Goal: Complete application form: Complete application form

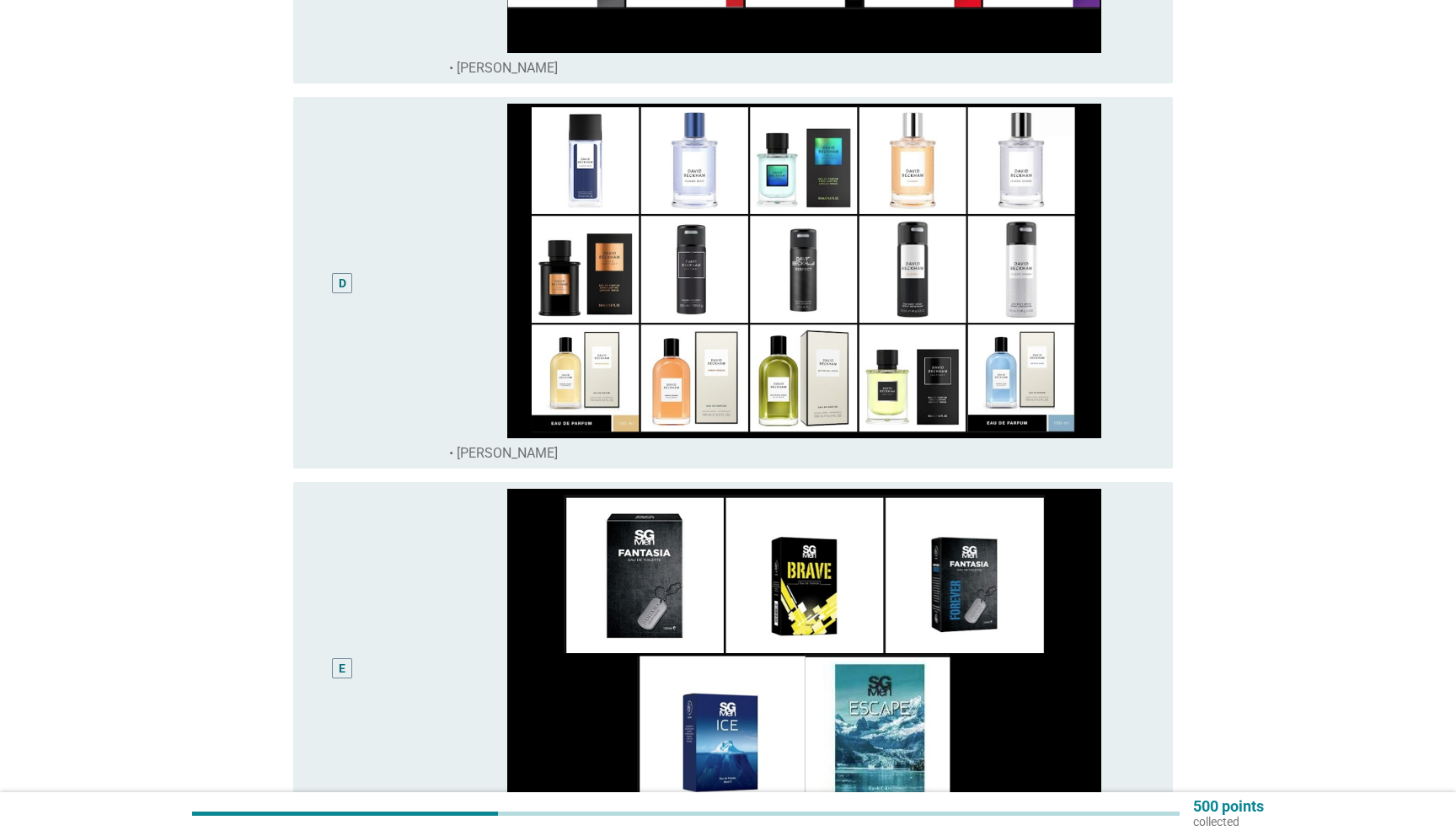
scroll to position [1344, 0]
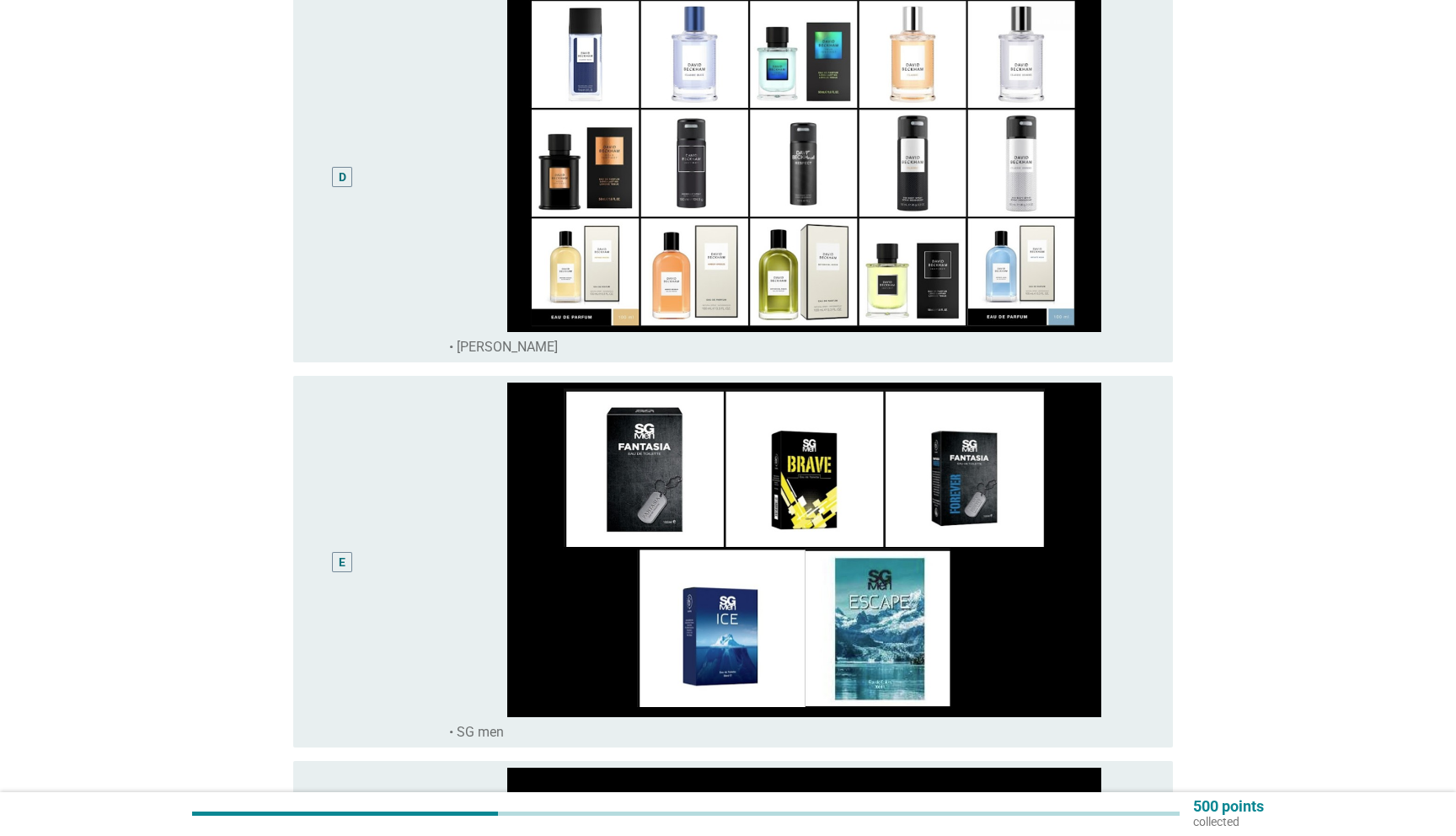
click at [340, 170] on div "D" at bounding box center [343, 176] width 8 height 18
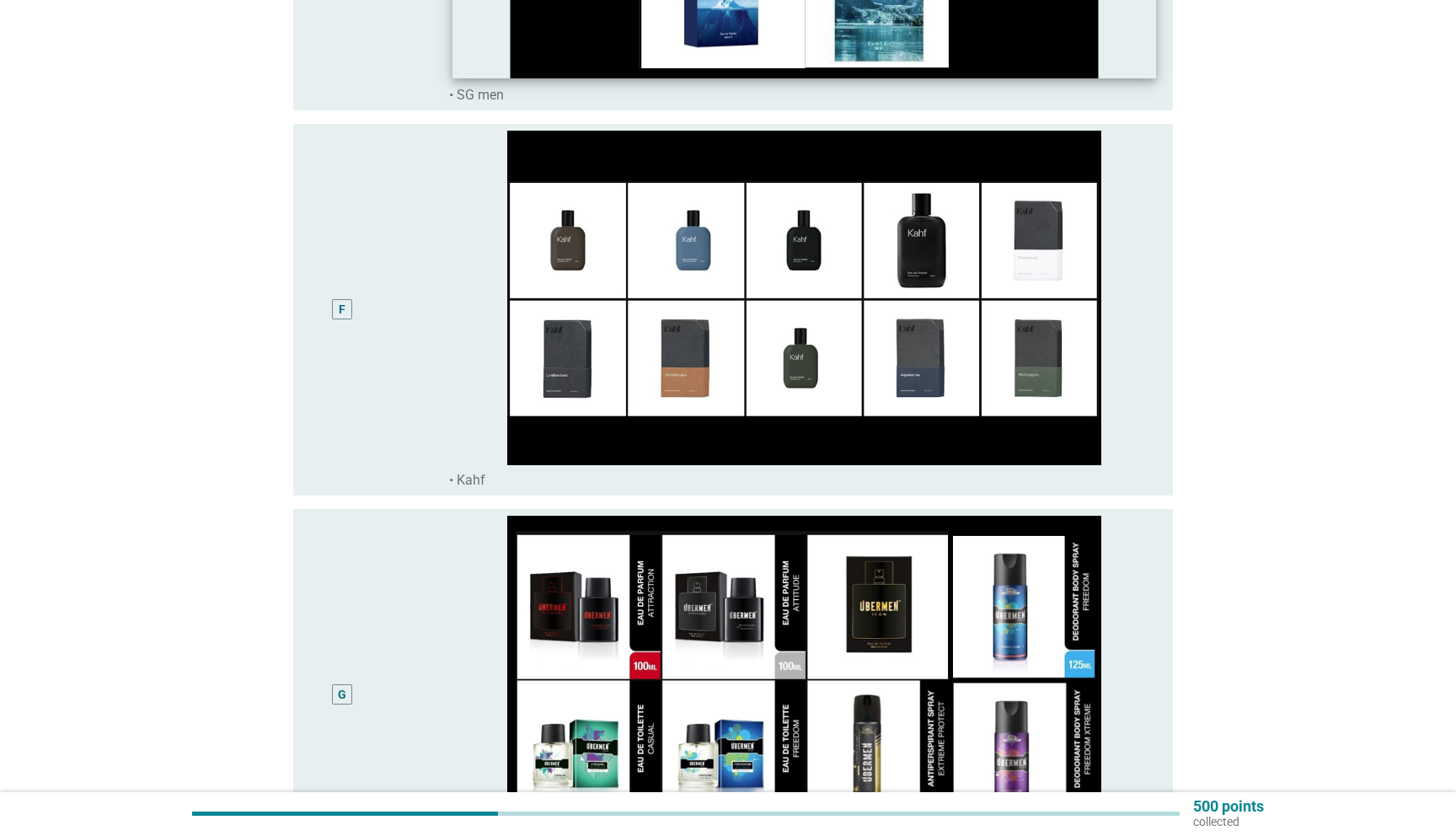
scroll to position [2154, 0]
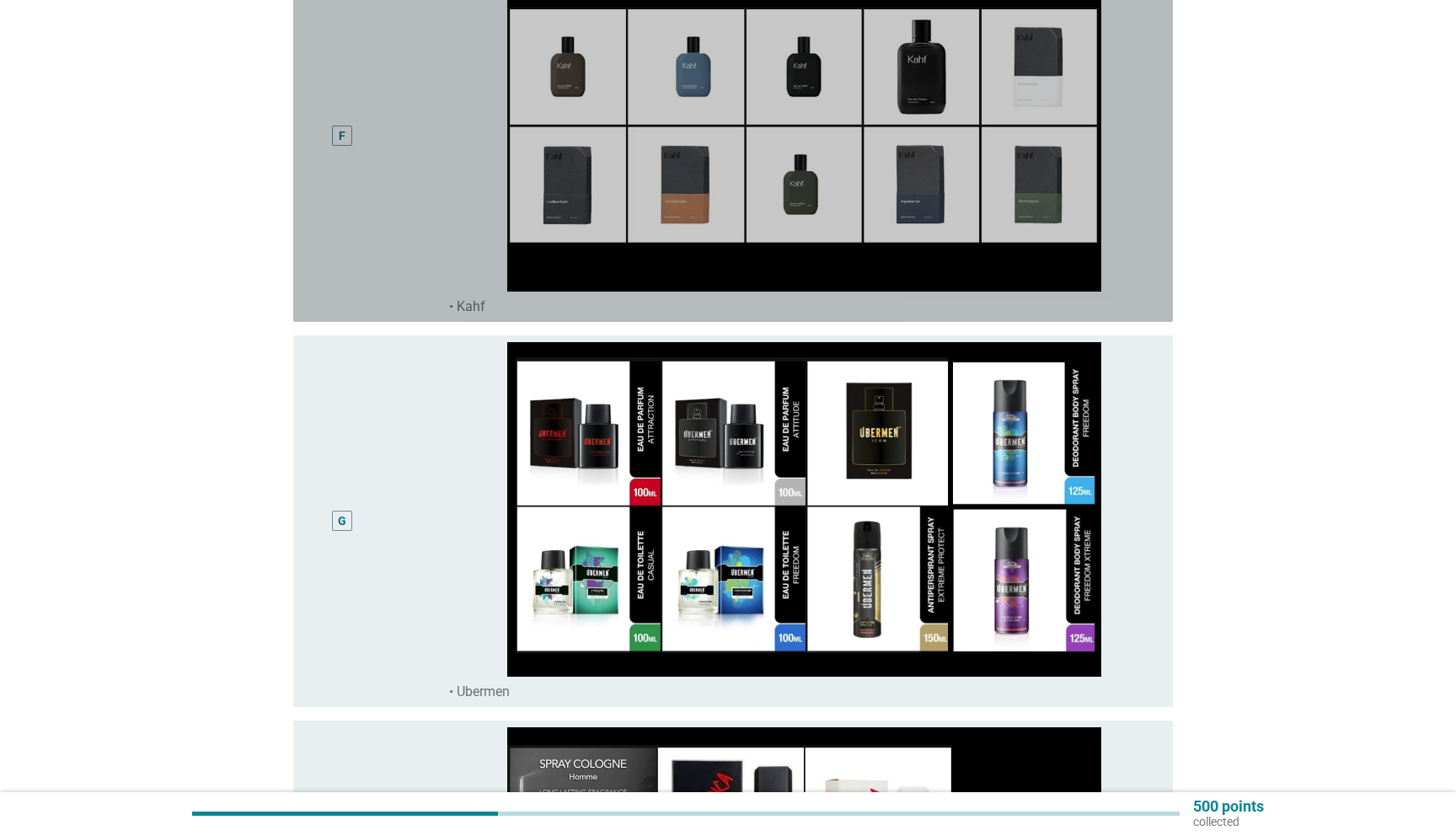
click at [348, 228] on div "F" at bounding box center [342, 136] width 71 height 358
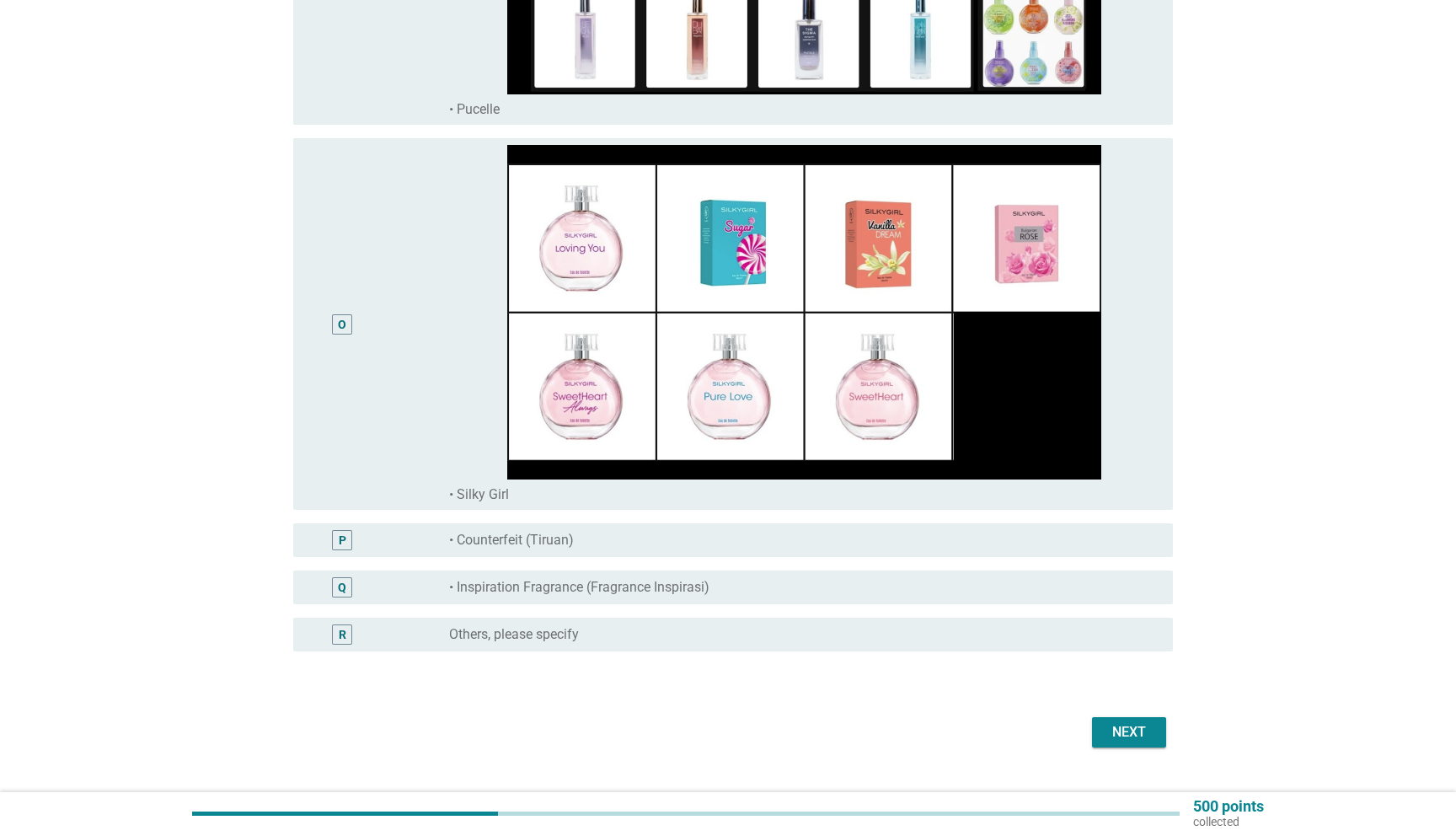
scroll to position [5466, 0]
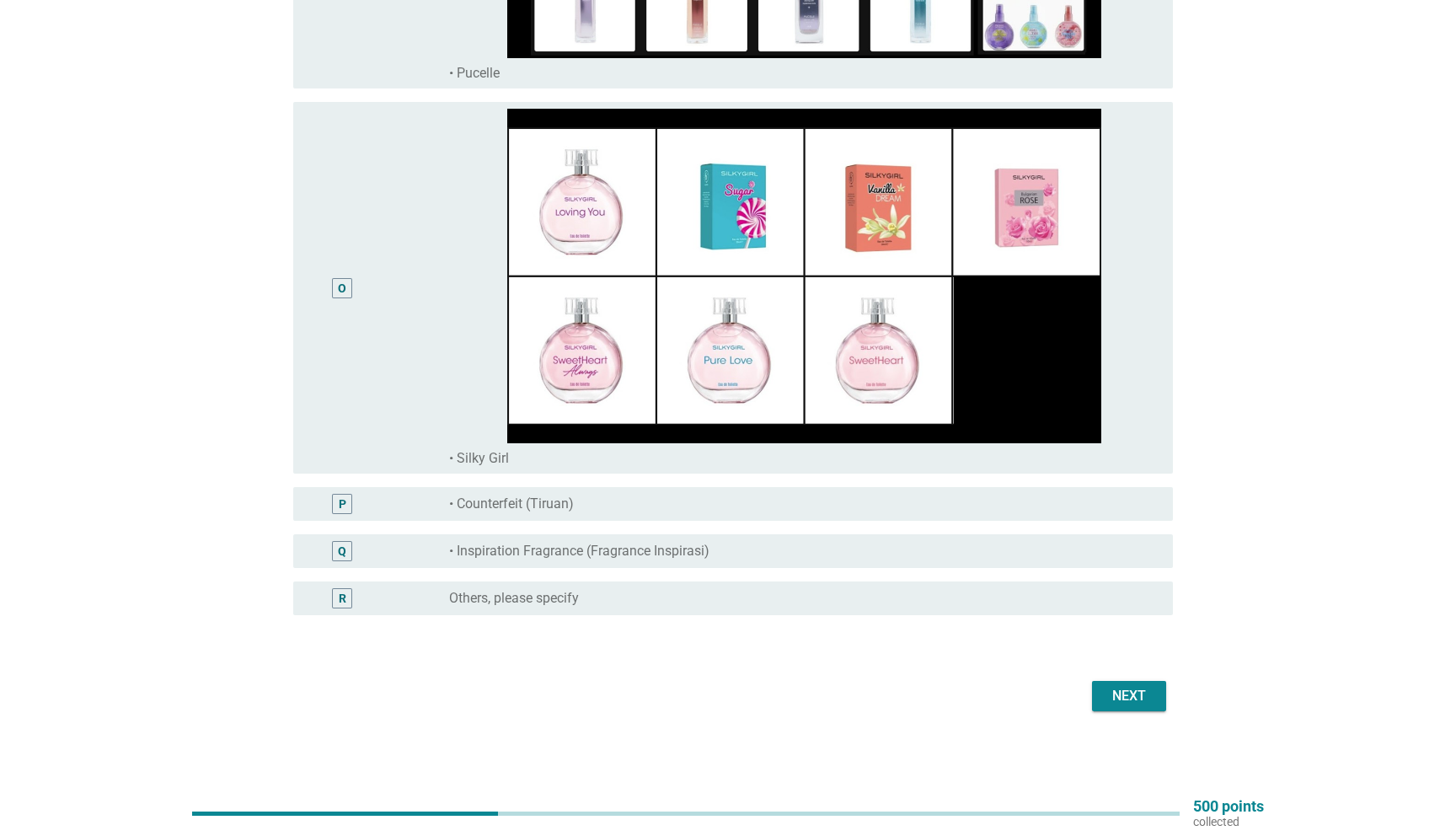
click at [1097, 693] on button "Next" at bounding box center [1129, 695] width 74 height 30
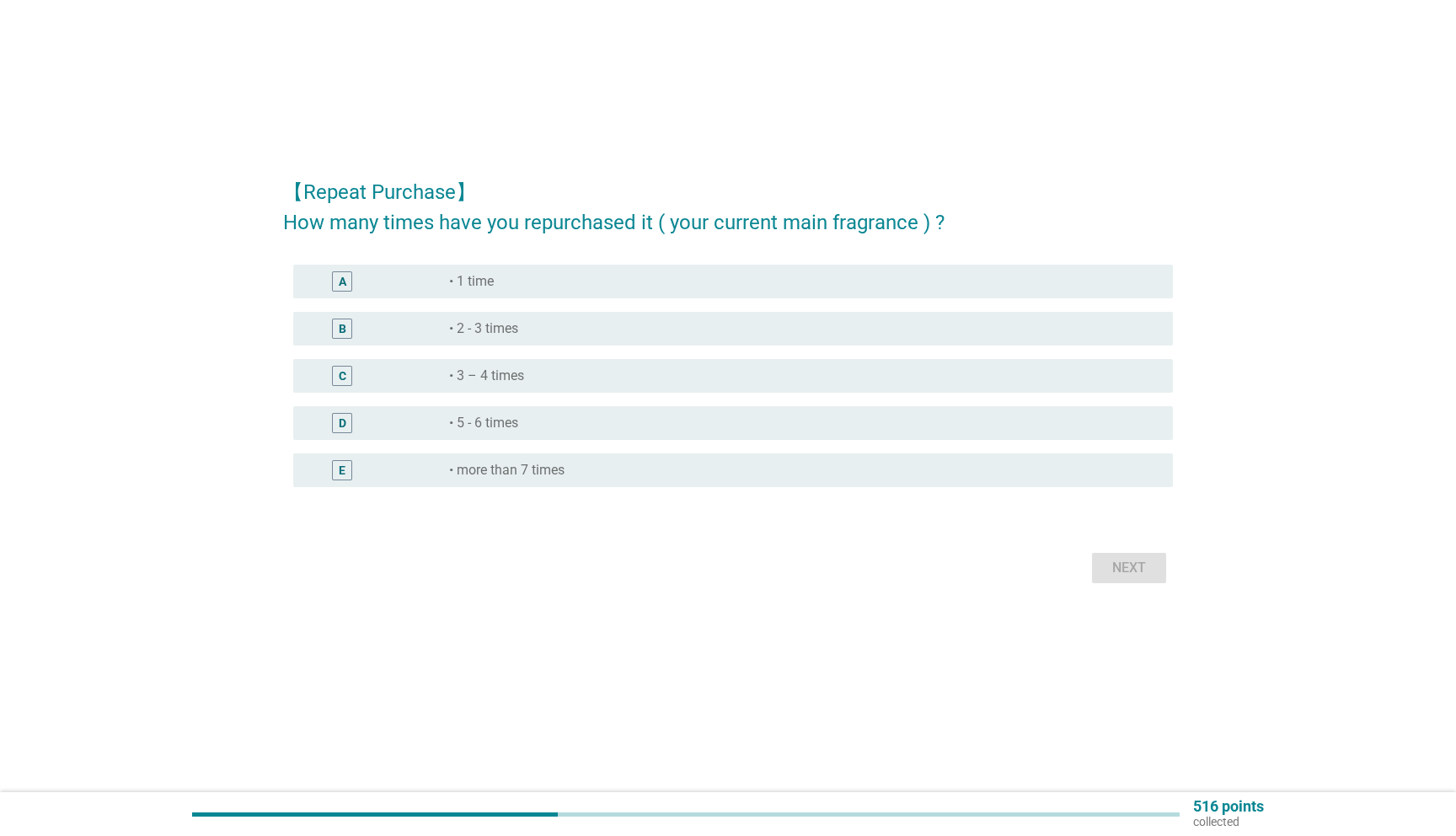
scroll to position [0, 0]
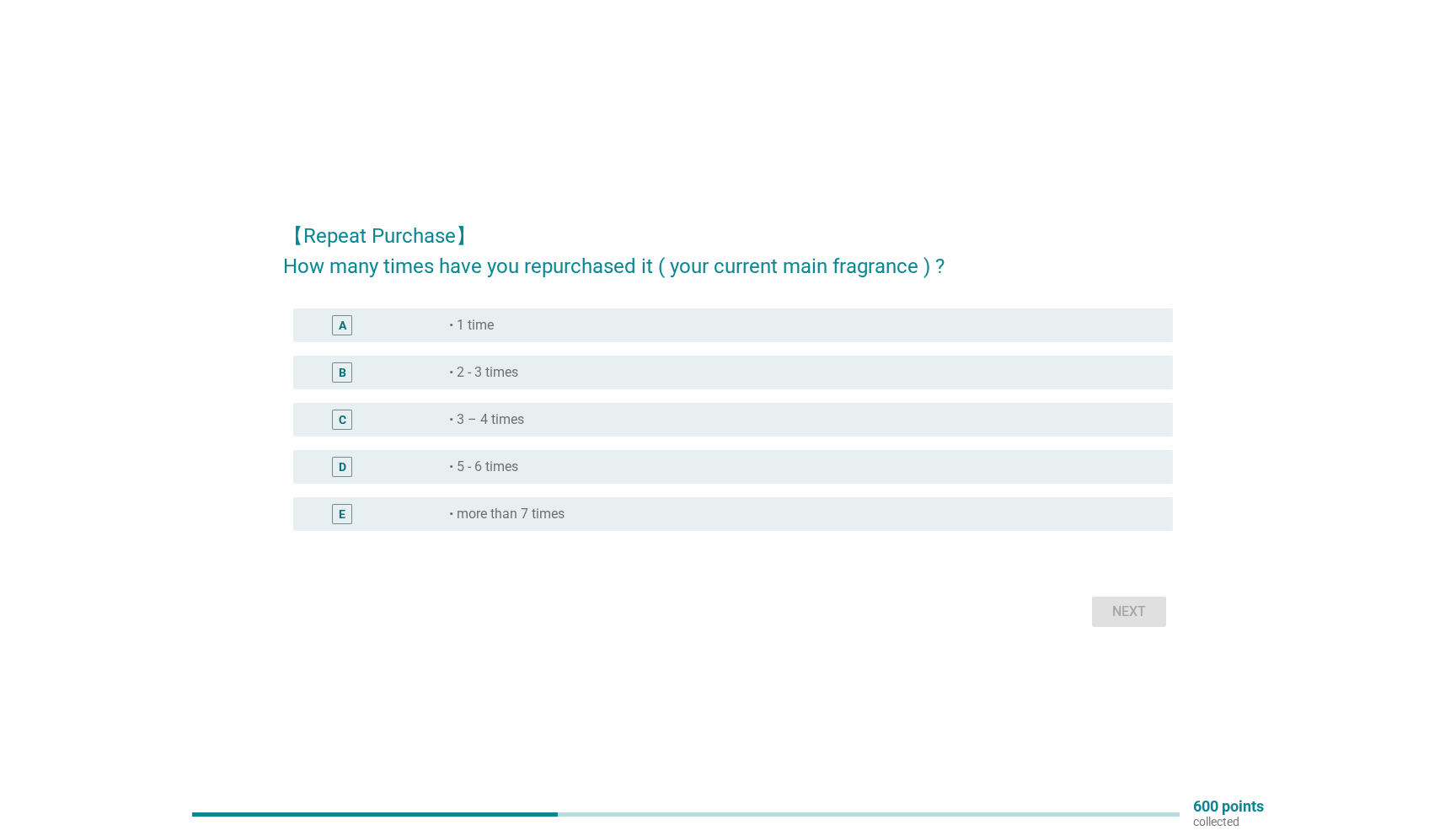
click at [651, 364] on div "radio_button_unchecked • 2 - 3 times" at bounding box center [797, 372] width 697 height 17
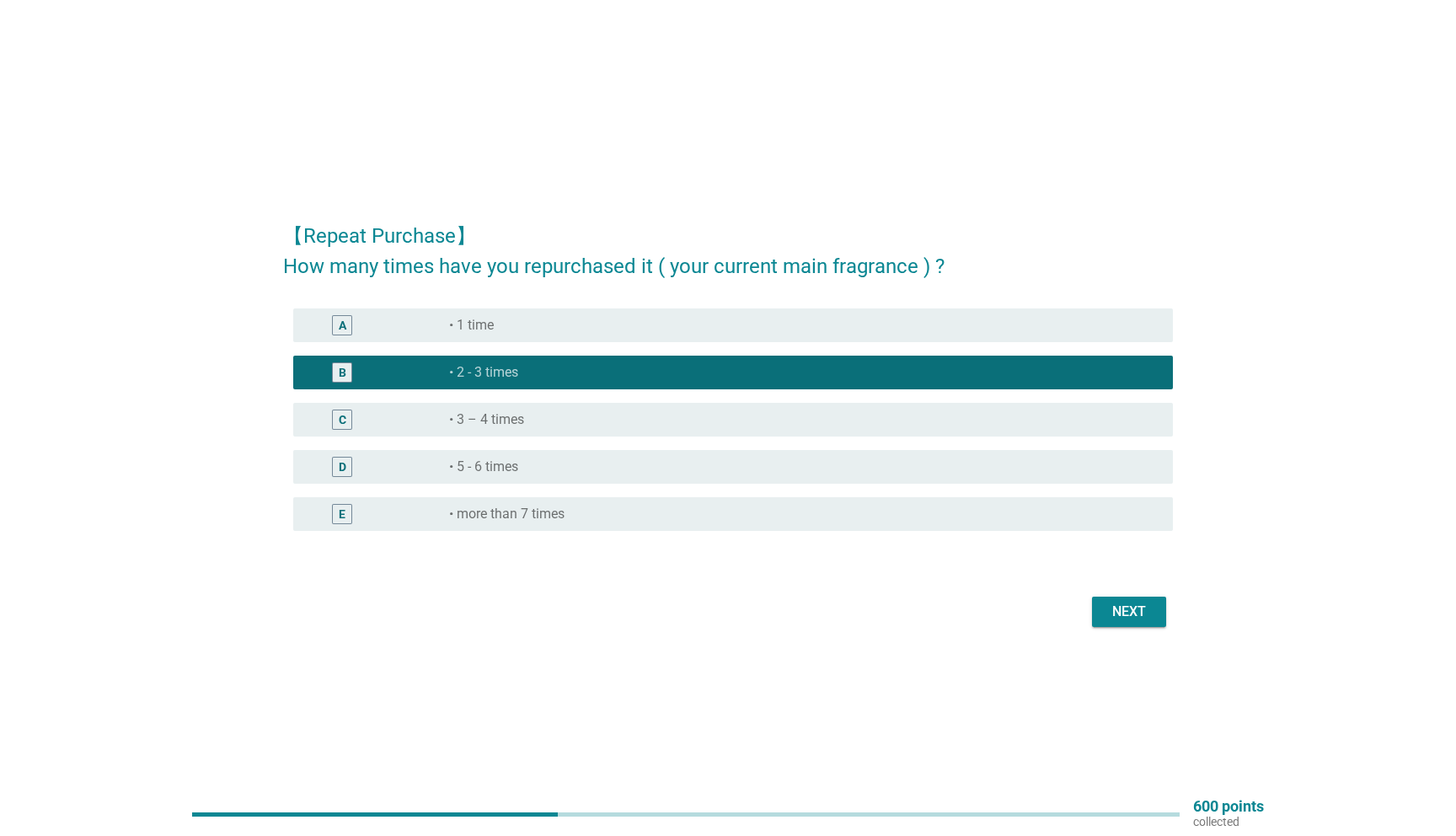
click at [1133, 612] on div "Next" at bounding box center [1129, 611] width 47 height 20
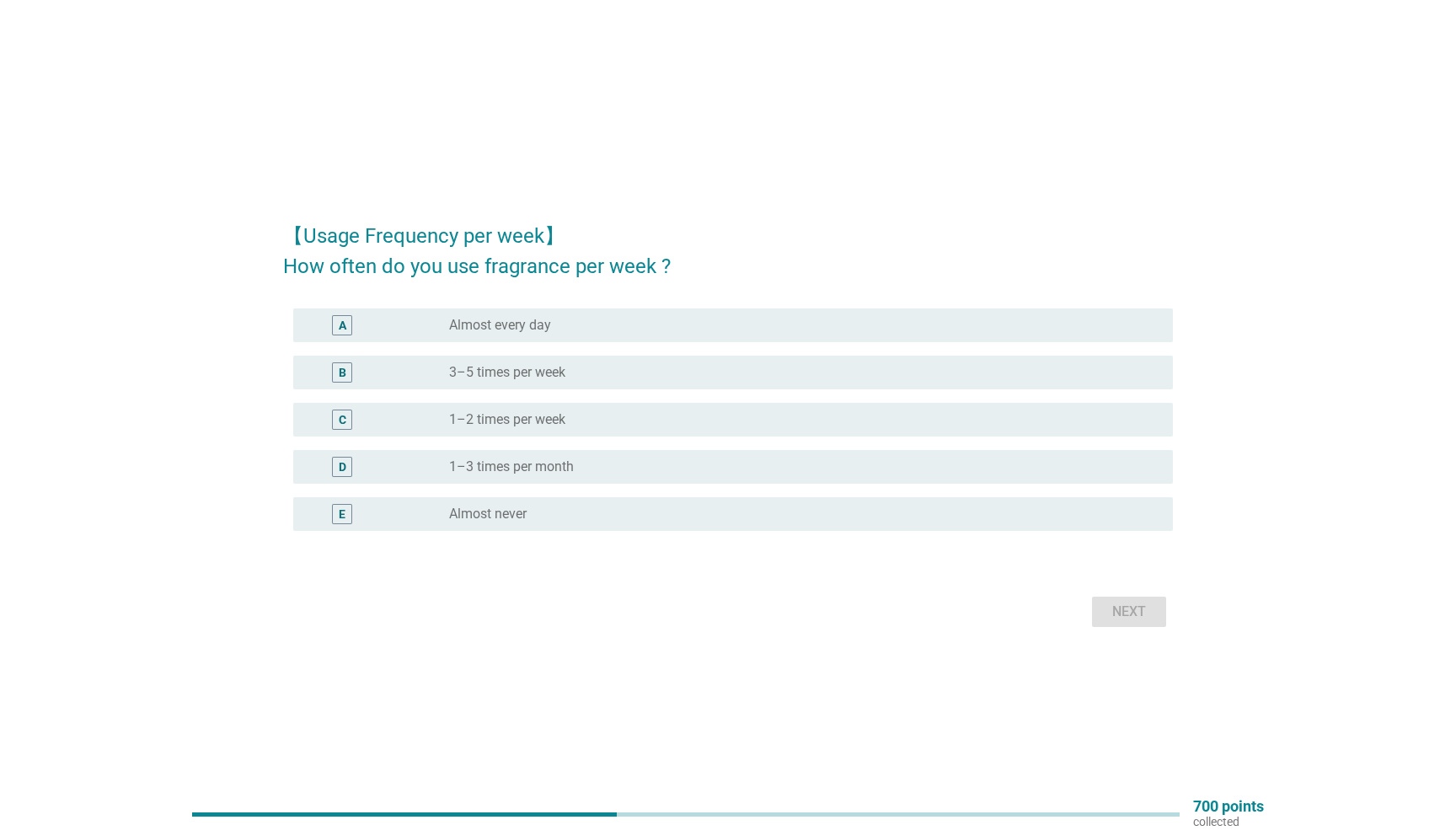
click at [512, 418] on label "1–2 times per week" at bounding box center [506, 418] width 116 height 17
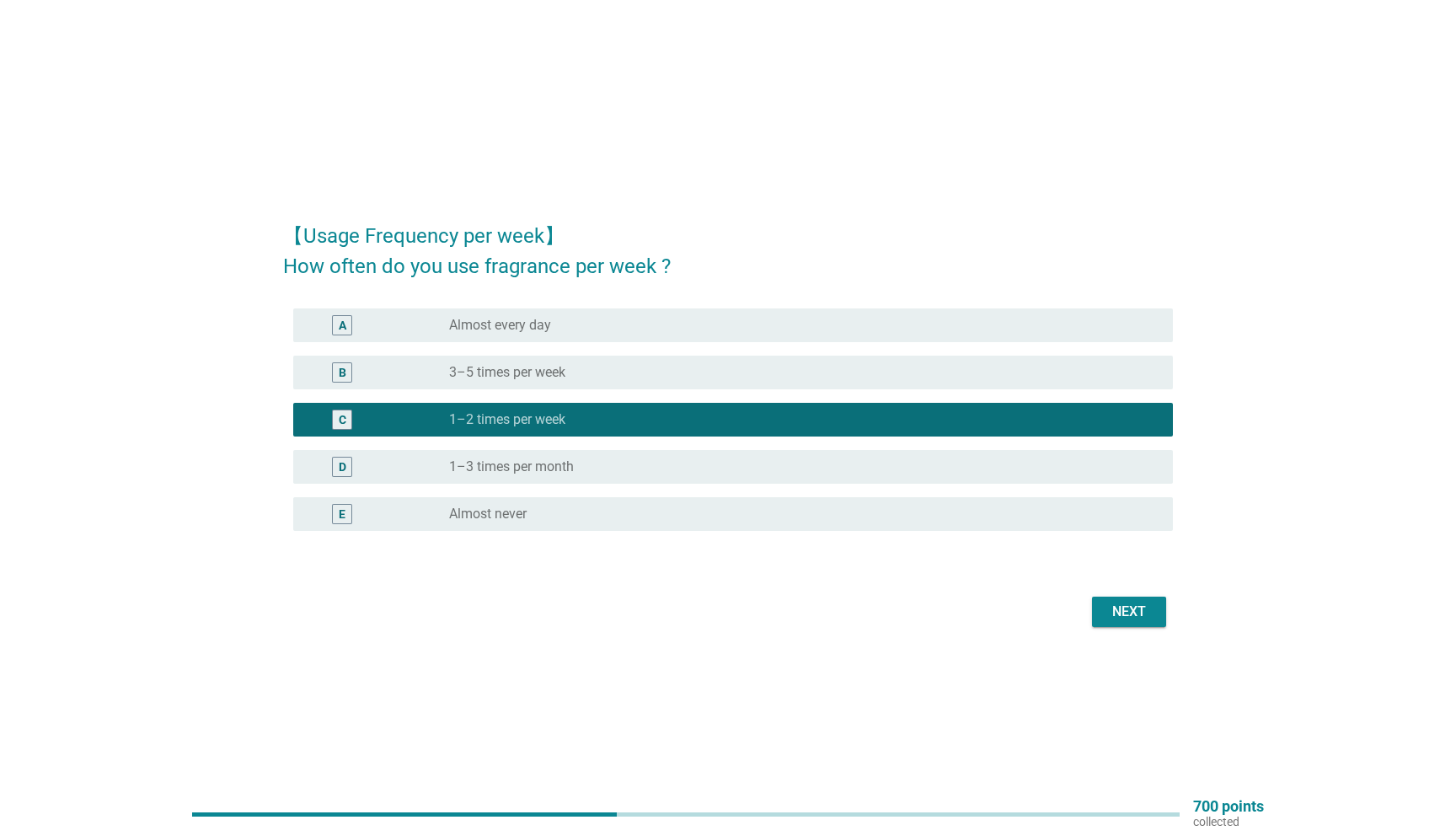
click at [1136, 624] on button "Next" at bounding box center [1129, 611] width 74 height 30
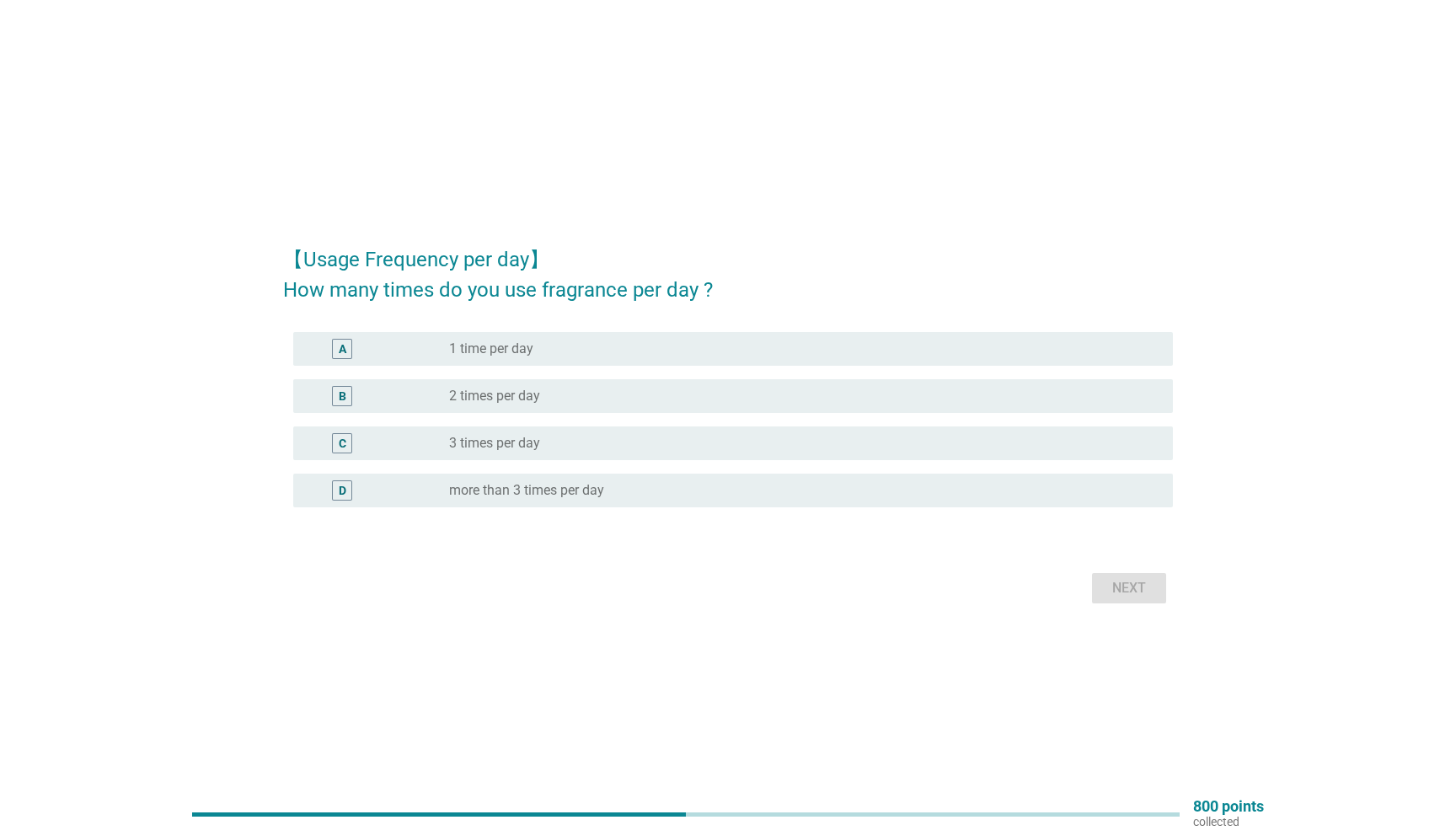
click at [661, 399] on div "radio_button_unchecked 2 times per day" at bounding box center [797, 395] width 697 height 17
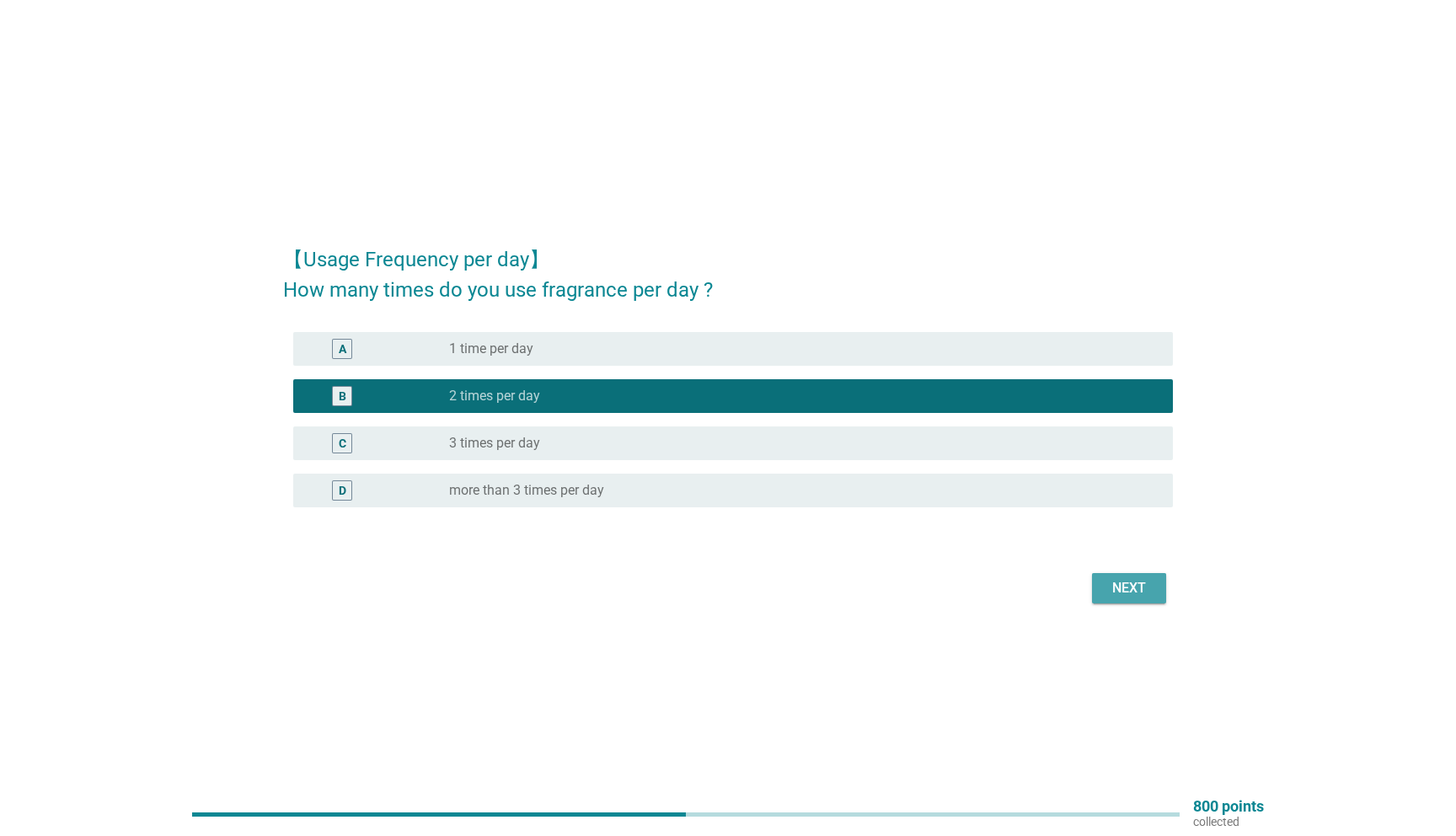
click at [1124, 599] on button "Next" at bounding box center [1129, 588] width 74 height 30
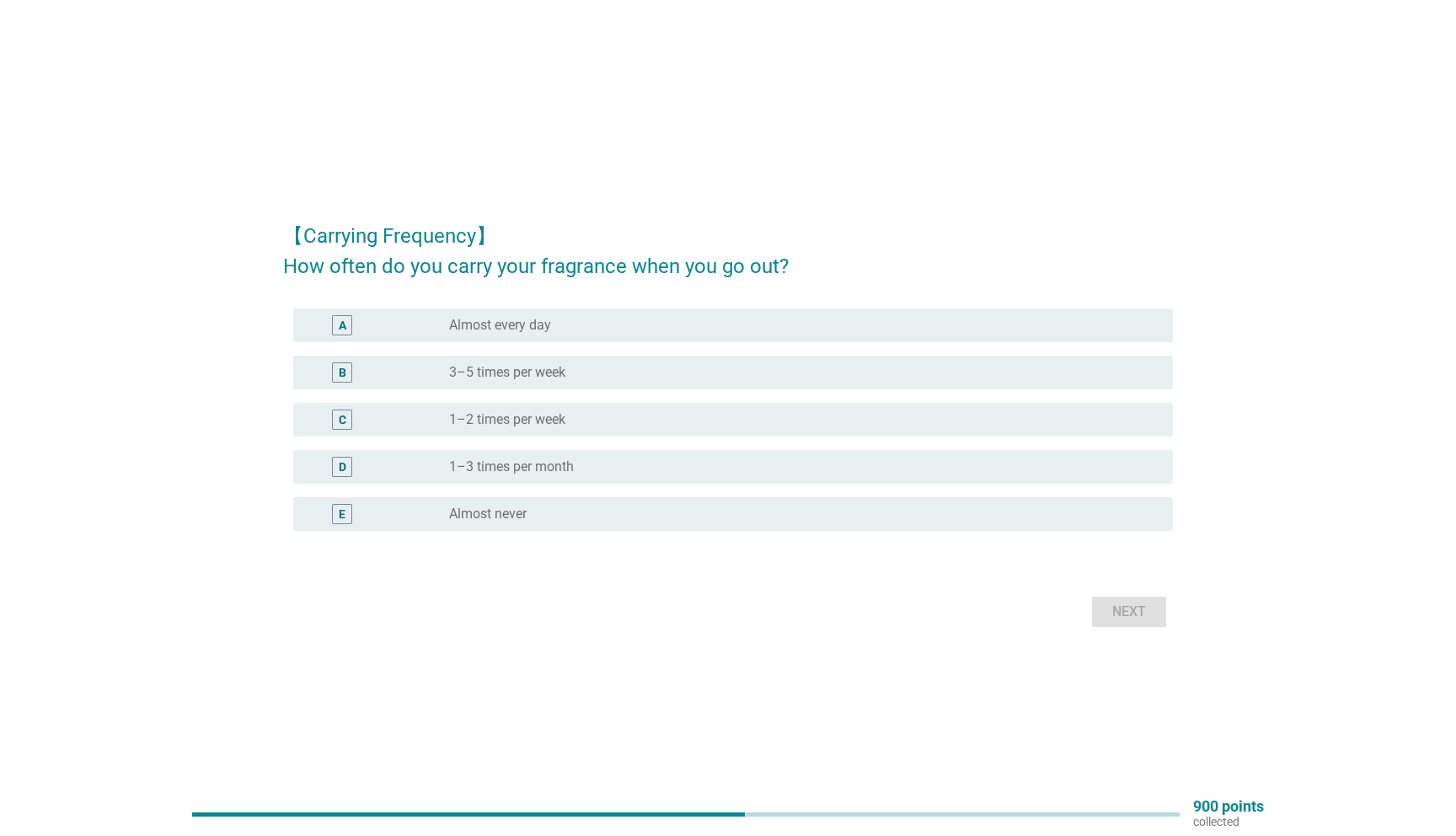
click at [545, 417] on label "1–2 times per week" at bounding box center [506, 418] width 116 height 17
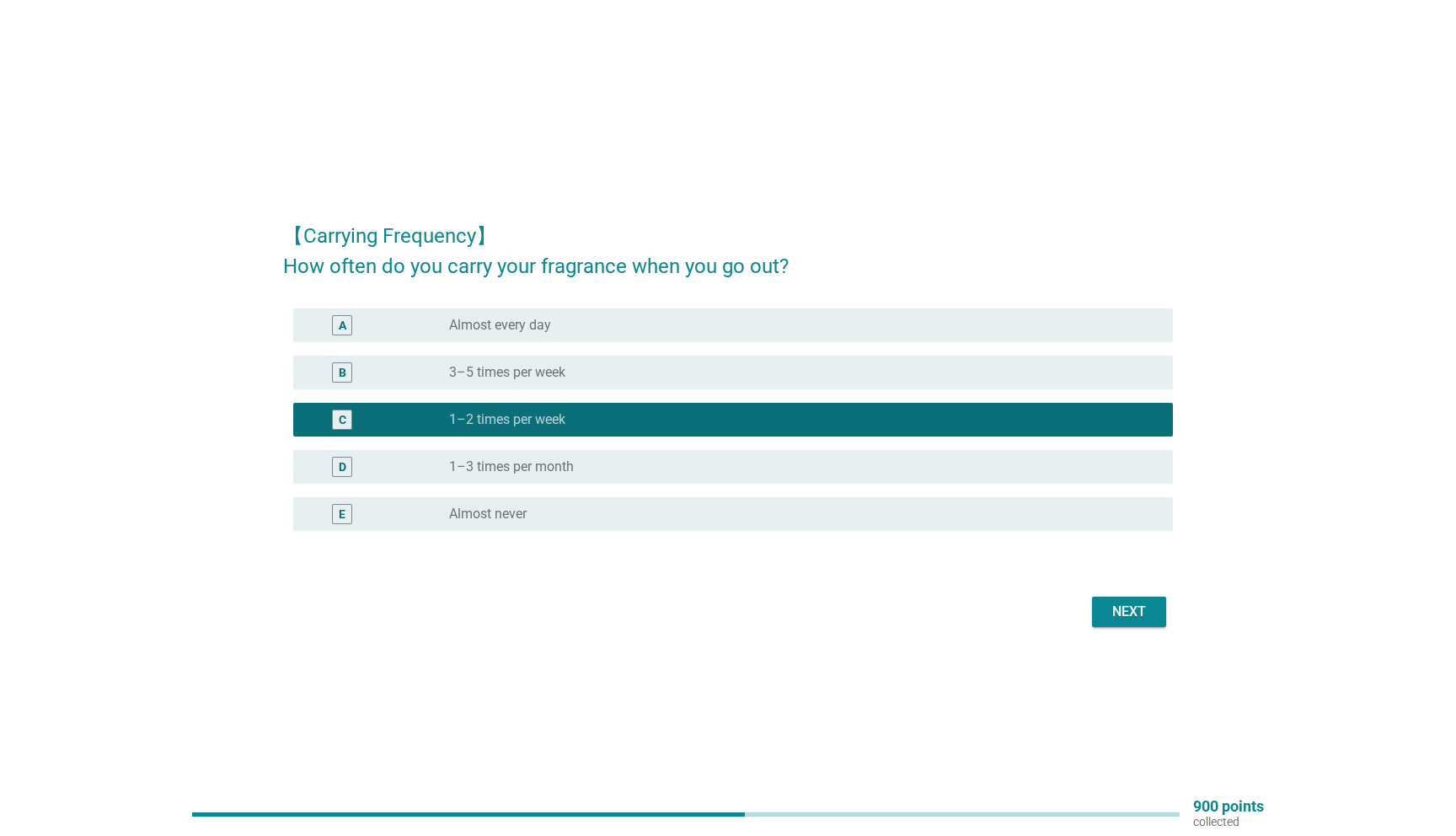
click at [1156, 601] on button "Next" at bounding box center [1129, 611] width 74 height 30
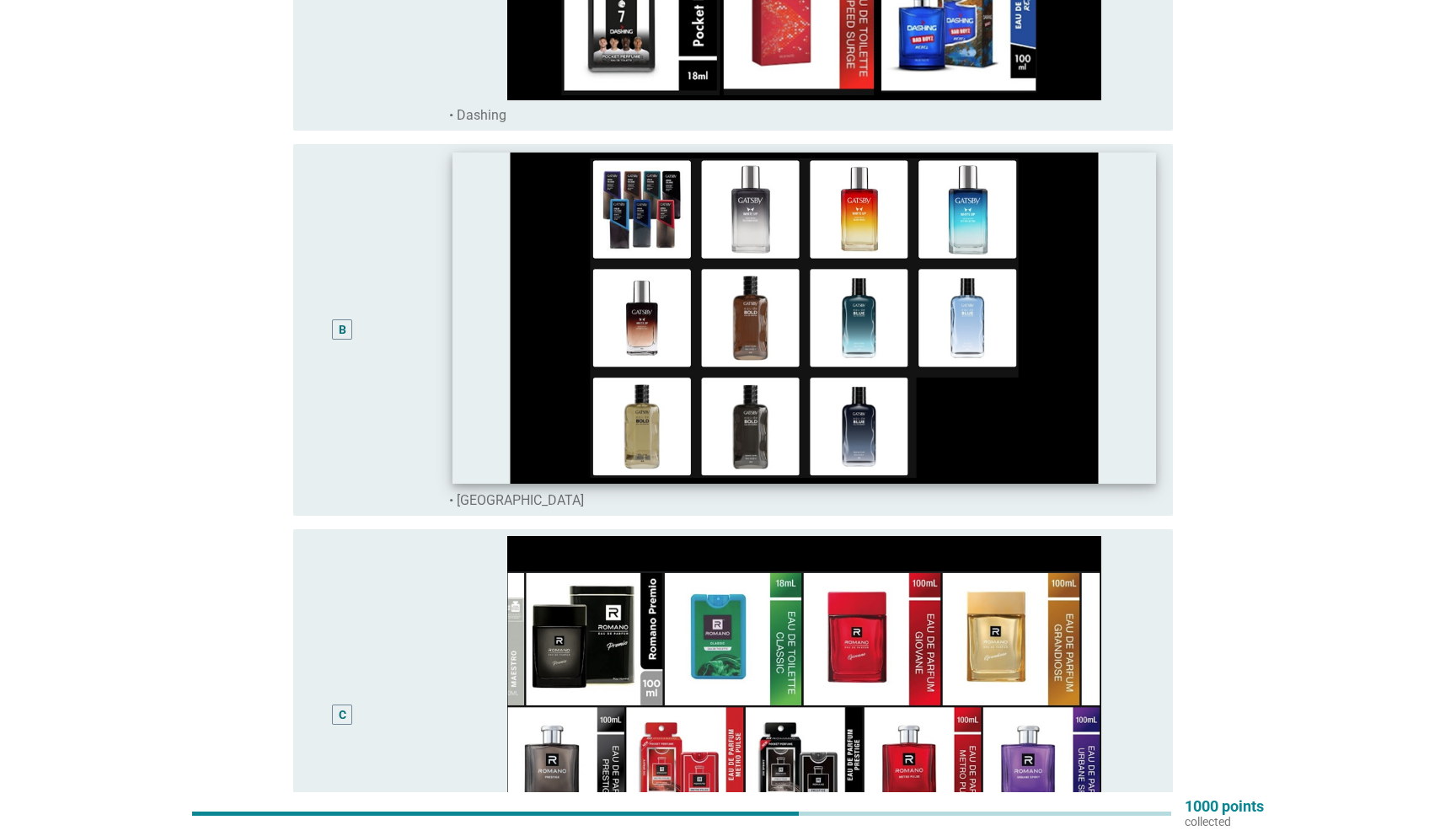
scroll to position [456, 0]
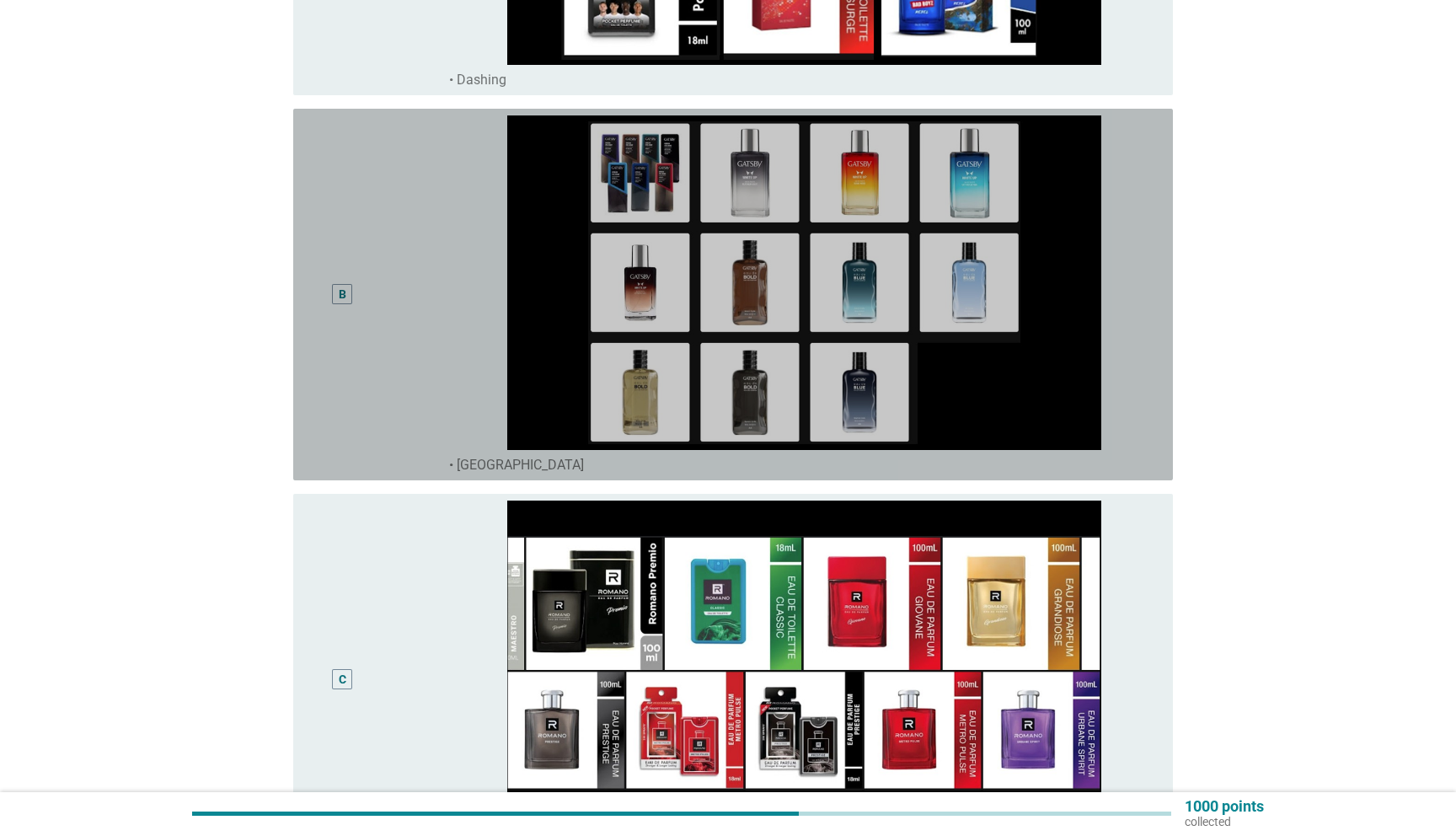
click at [411, 300] on div "B" at bounding box center [378, 295] width 142 height 358
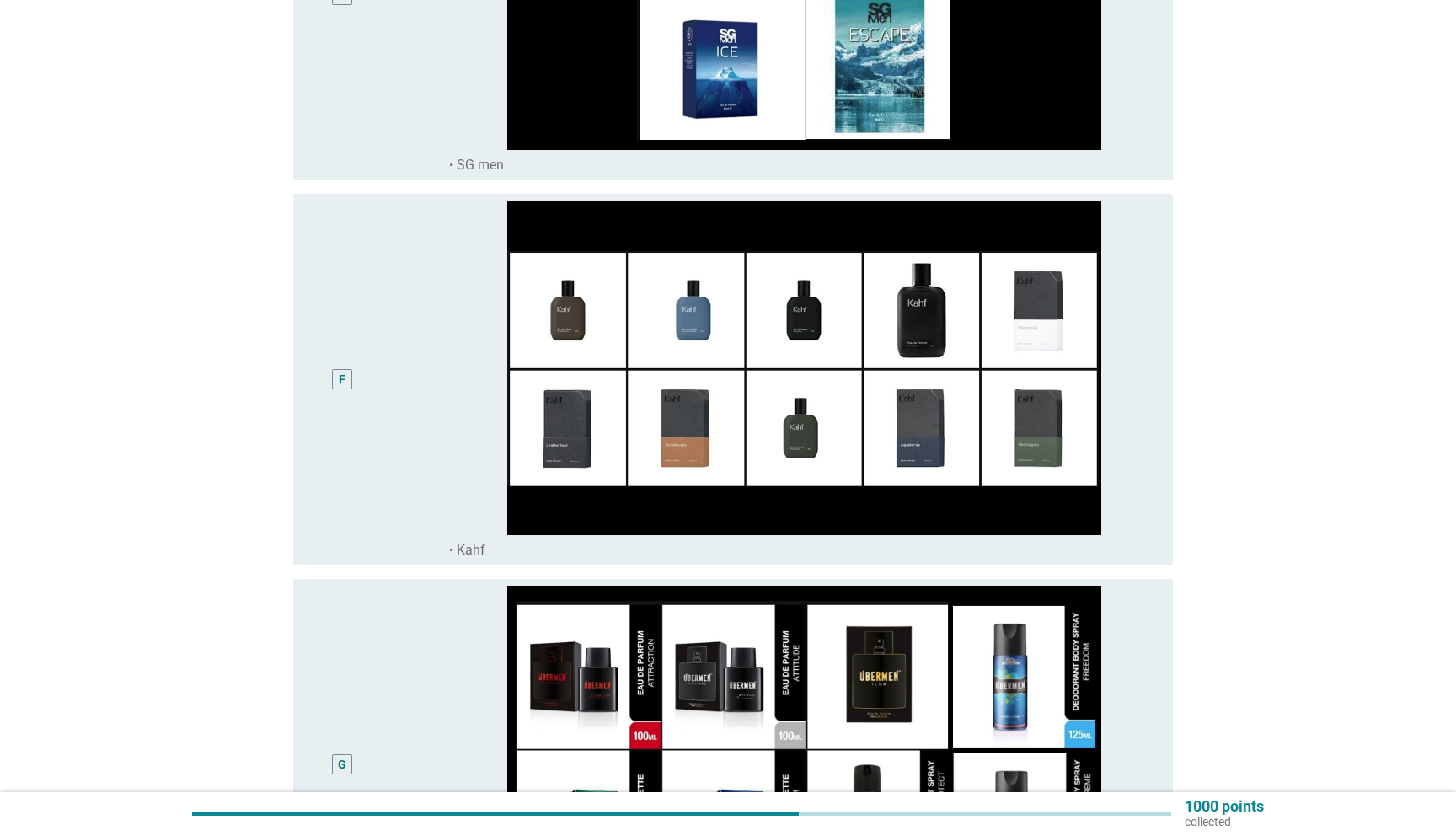
scroll to position [2054, 0]
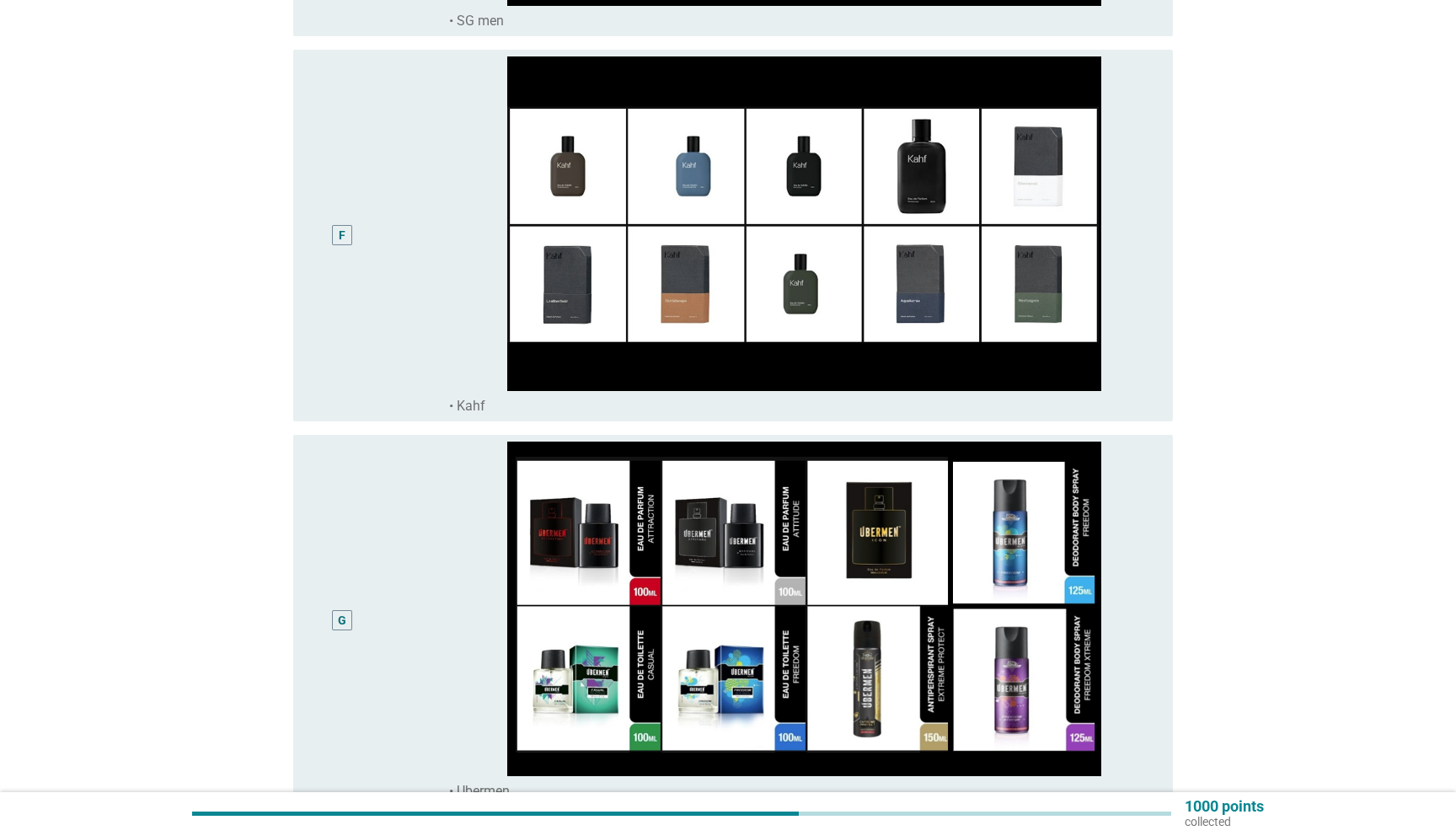
click at [437, 276] on div "F" at bounding box center [378, 236] width 142 height 358
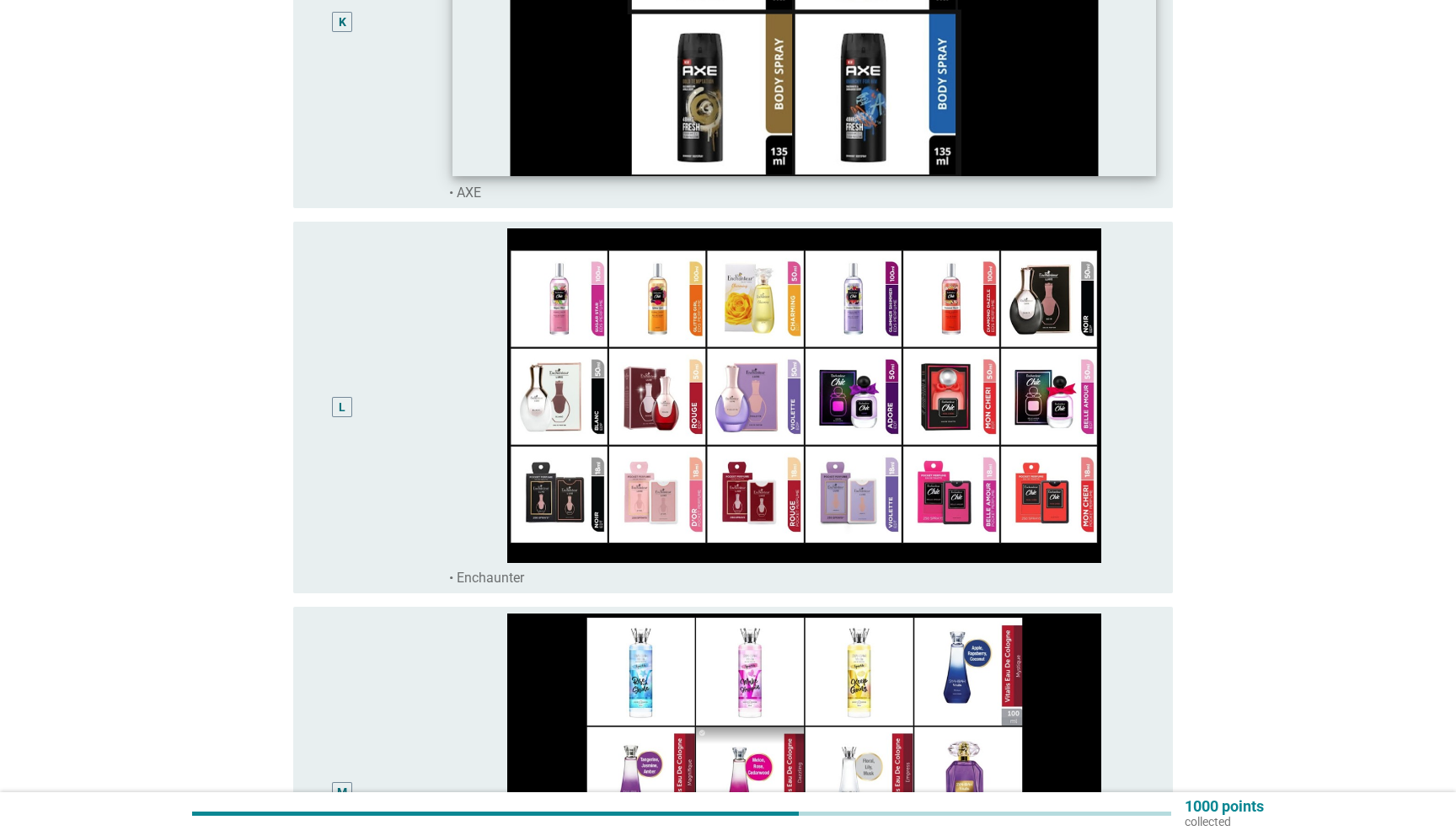
scroll to position [4194, 0]
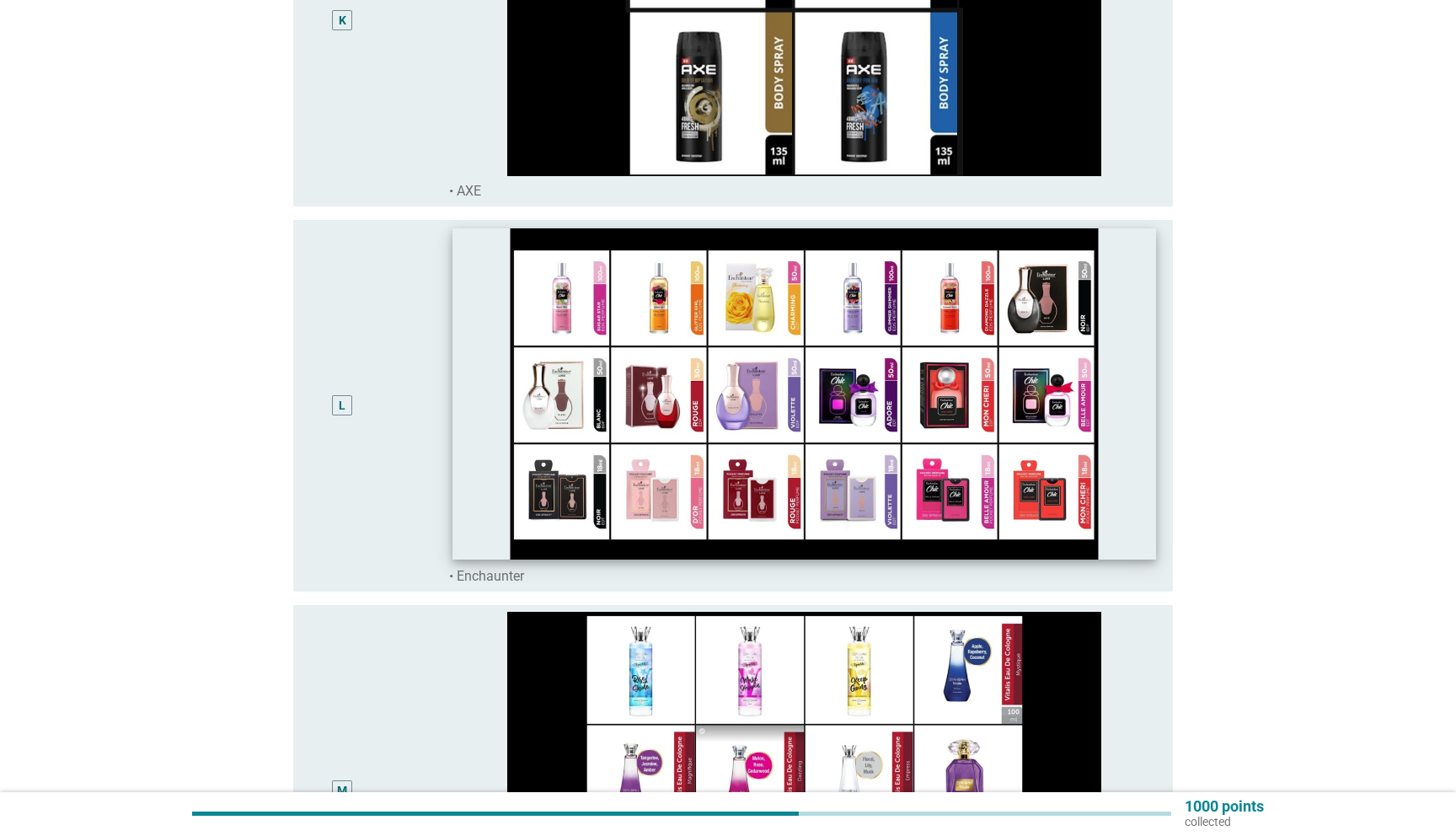
click at [455, 422] on img at bounding box center [804, 394] width 704 height 331
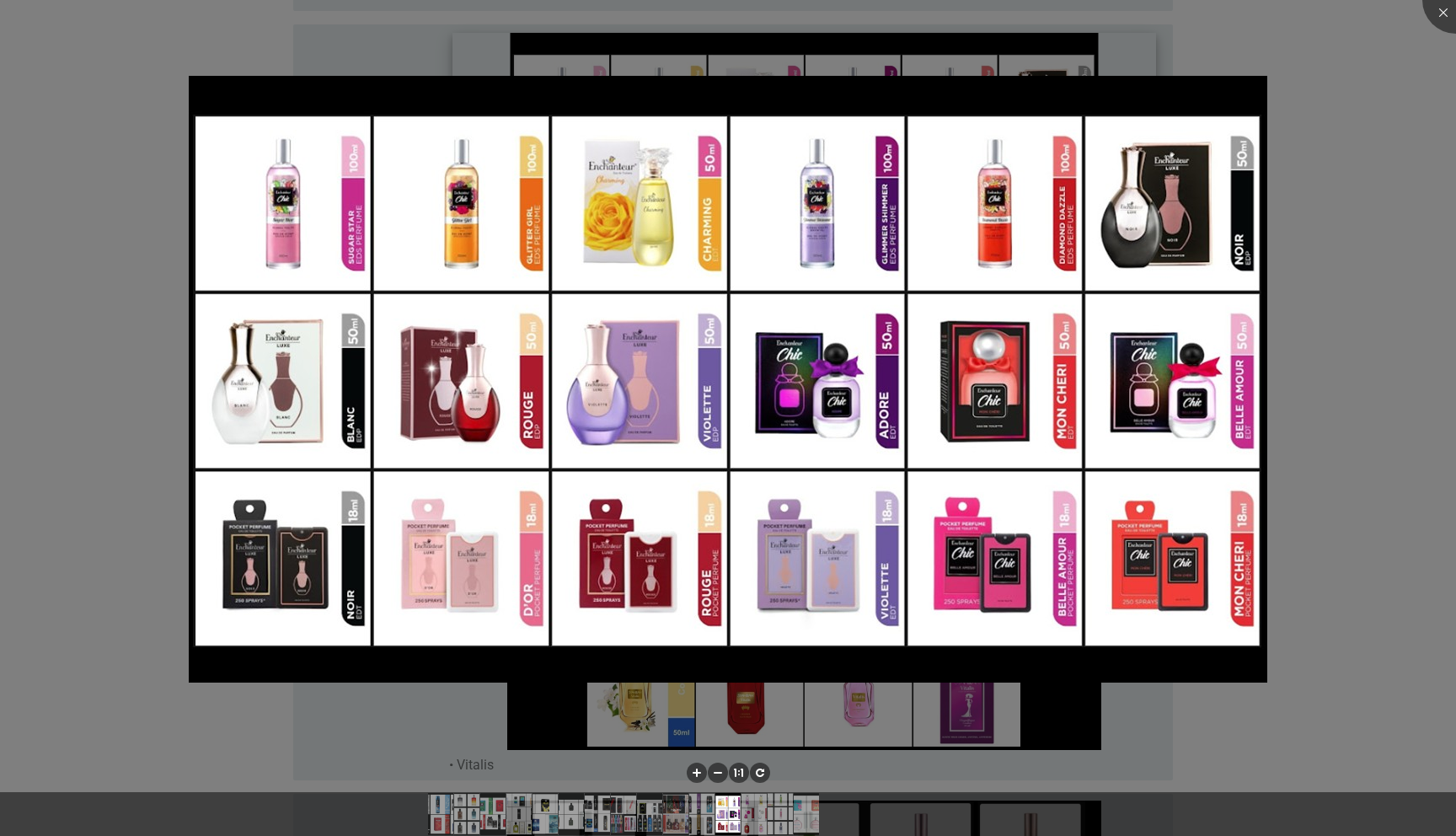
scroll to position [4407, 0]
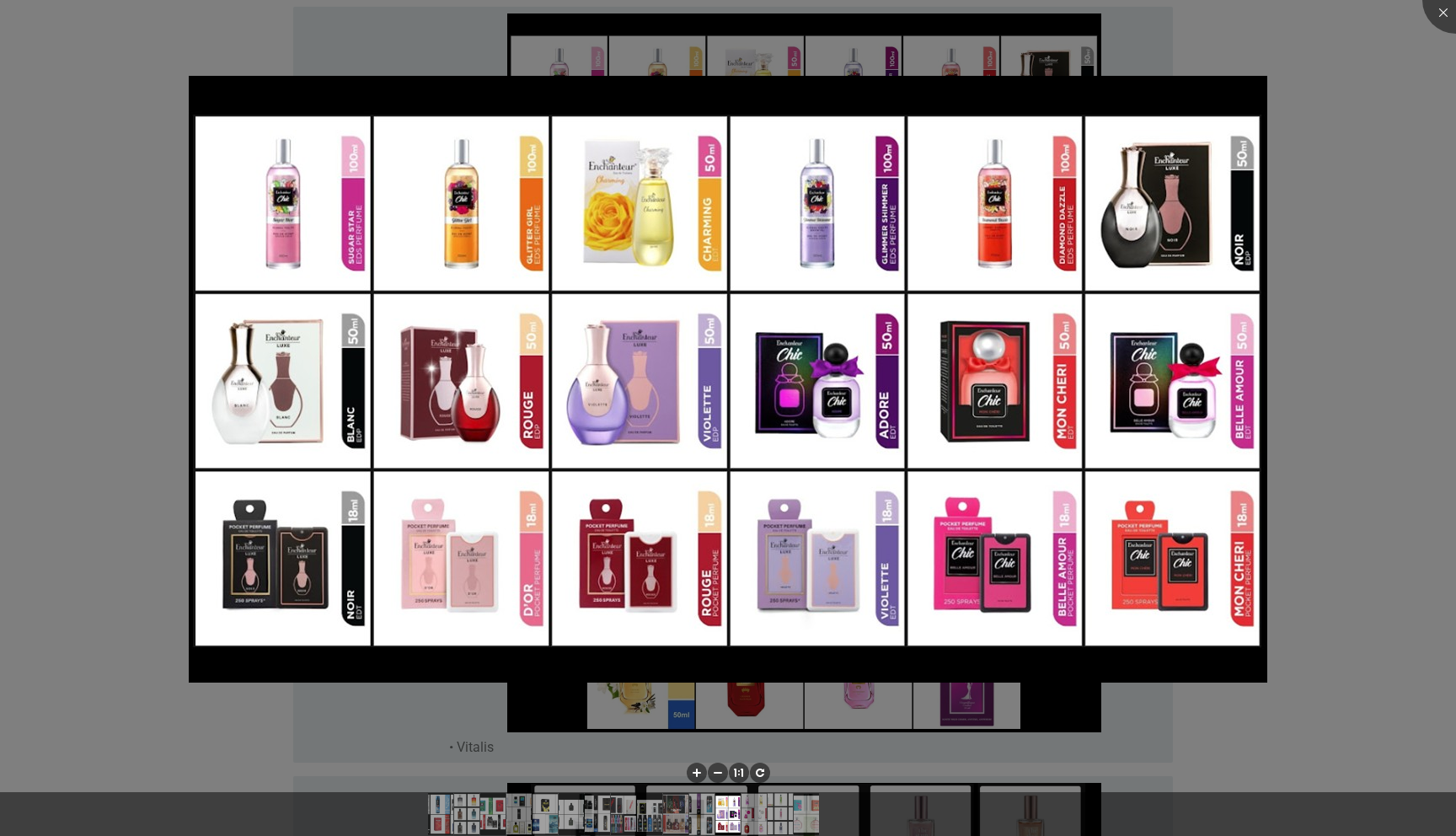
click at [1376, 57] on div at bounding box center [728, 418] width 1456 height 836
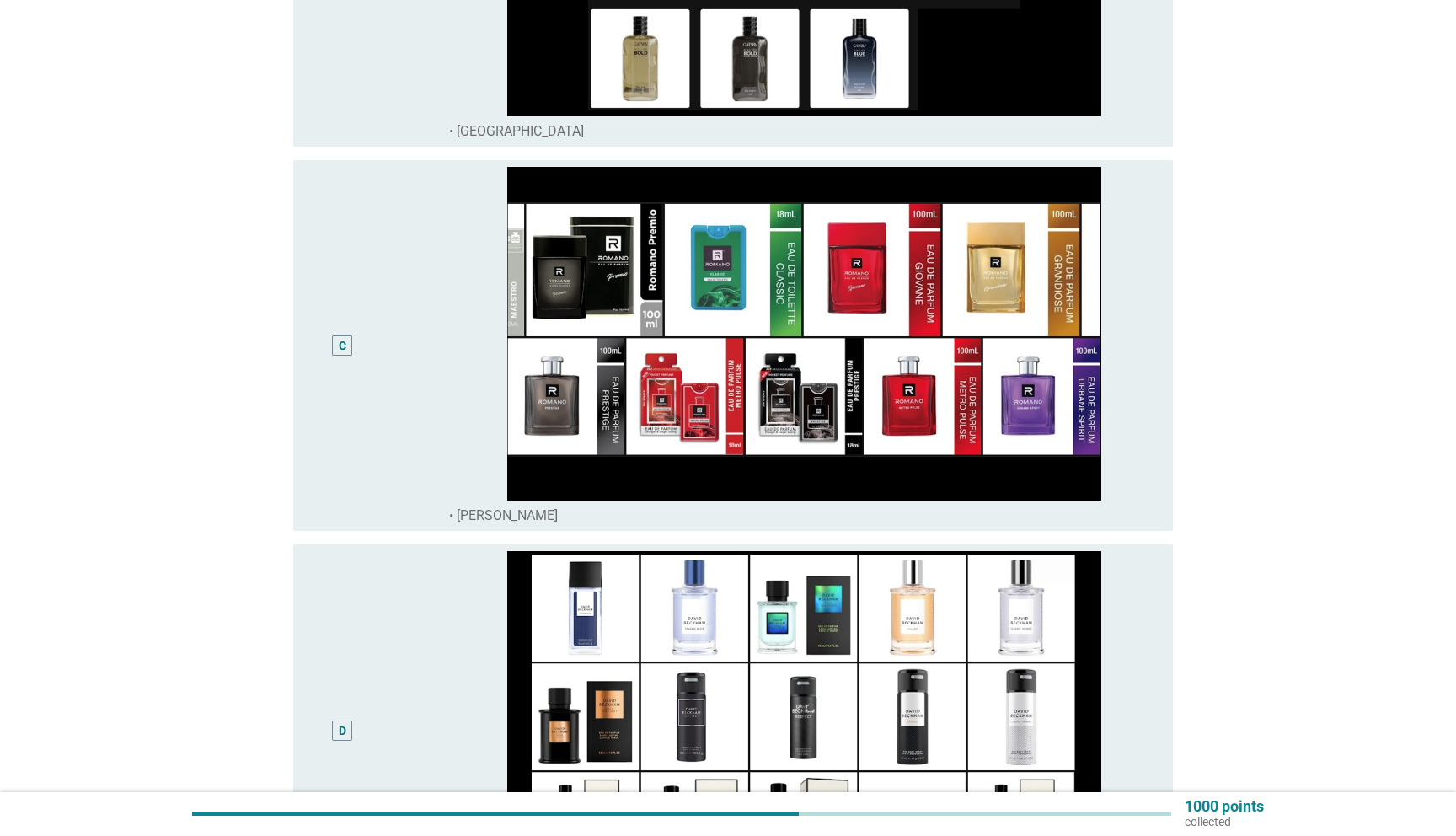
scroll to position [1029, 0]
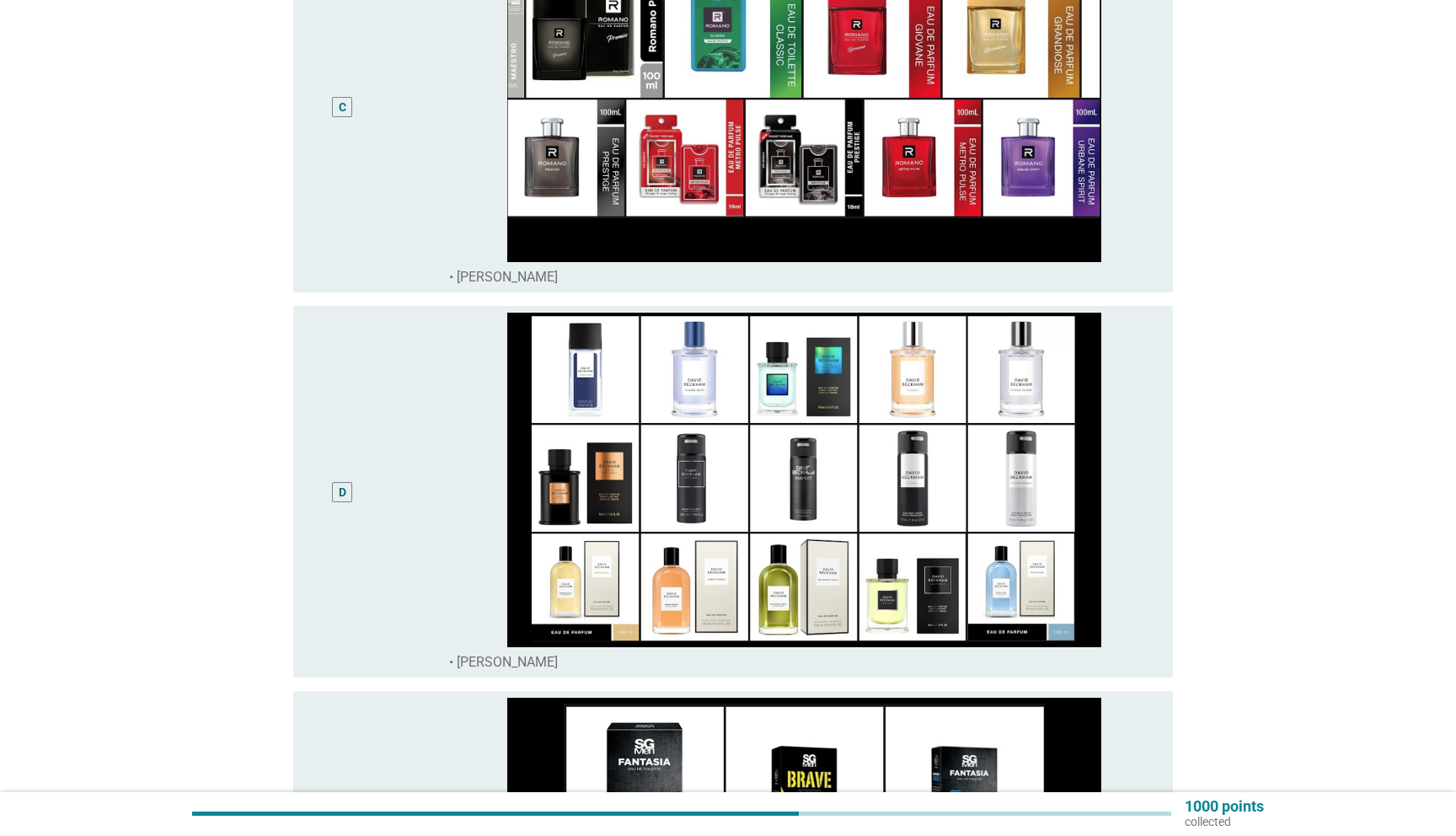
click at [425, 192] on div "C" at bounding box center [378, 107] width 142 height 358
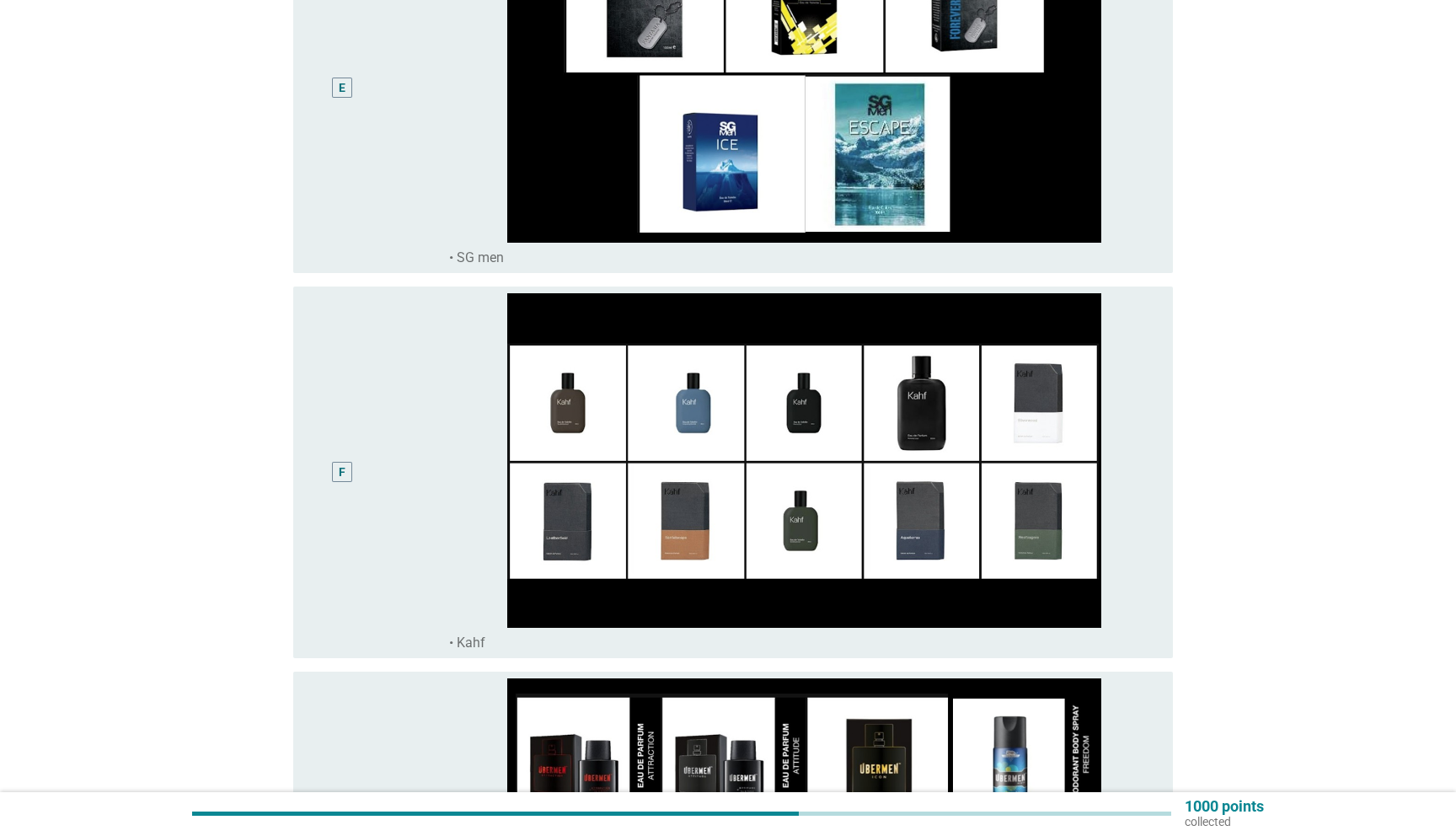
scroll to position [1821, 0]
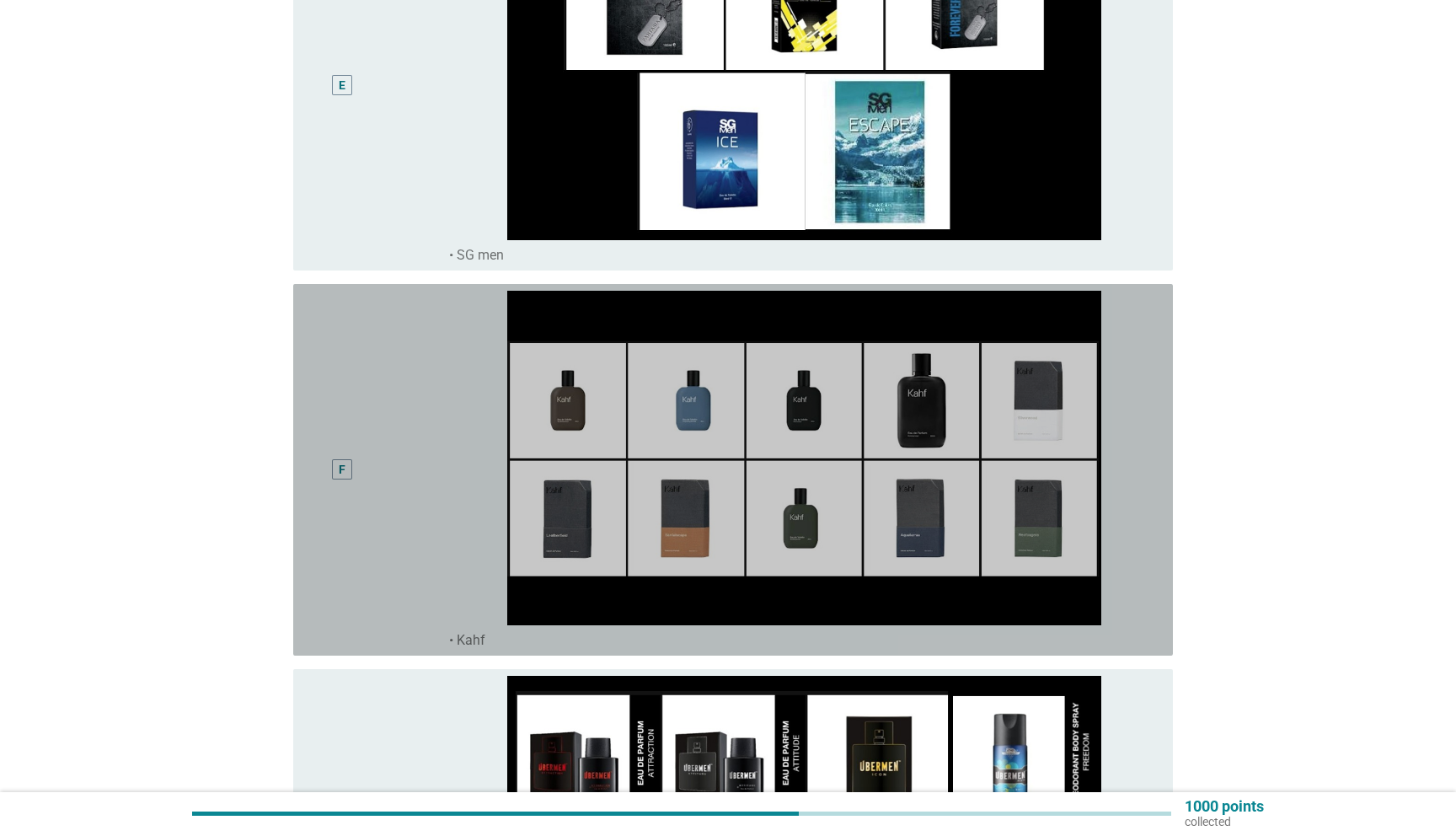
click at [420, 422] on div "F" at bounding box center [378, 470] width 142 height 358
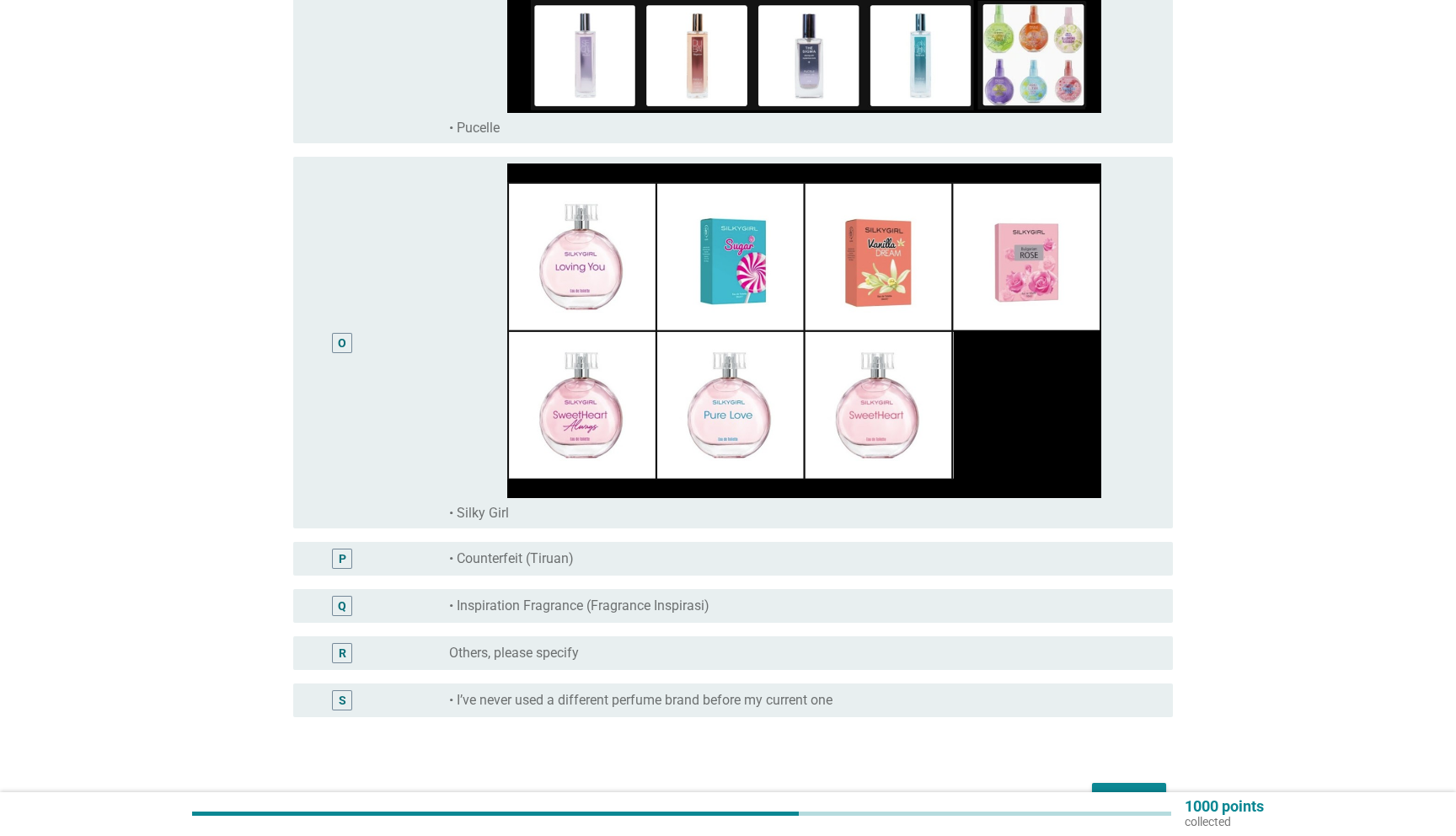
scroll to position [5513, 0]
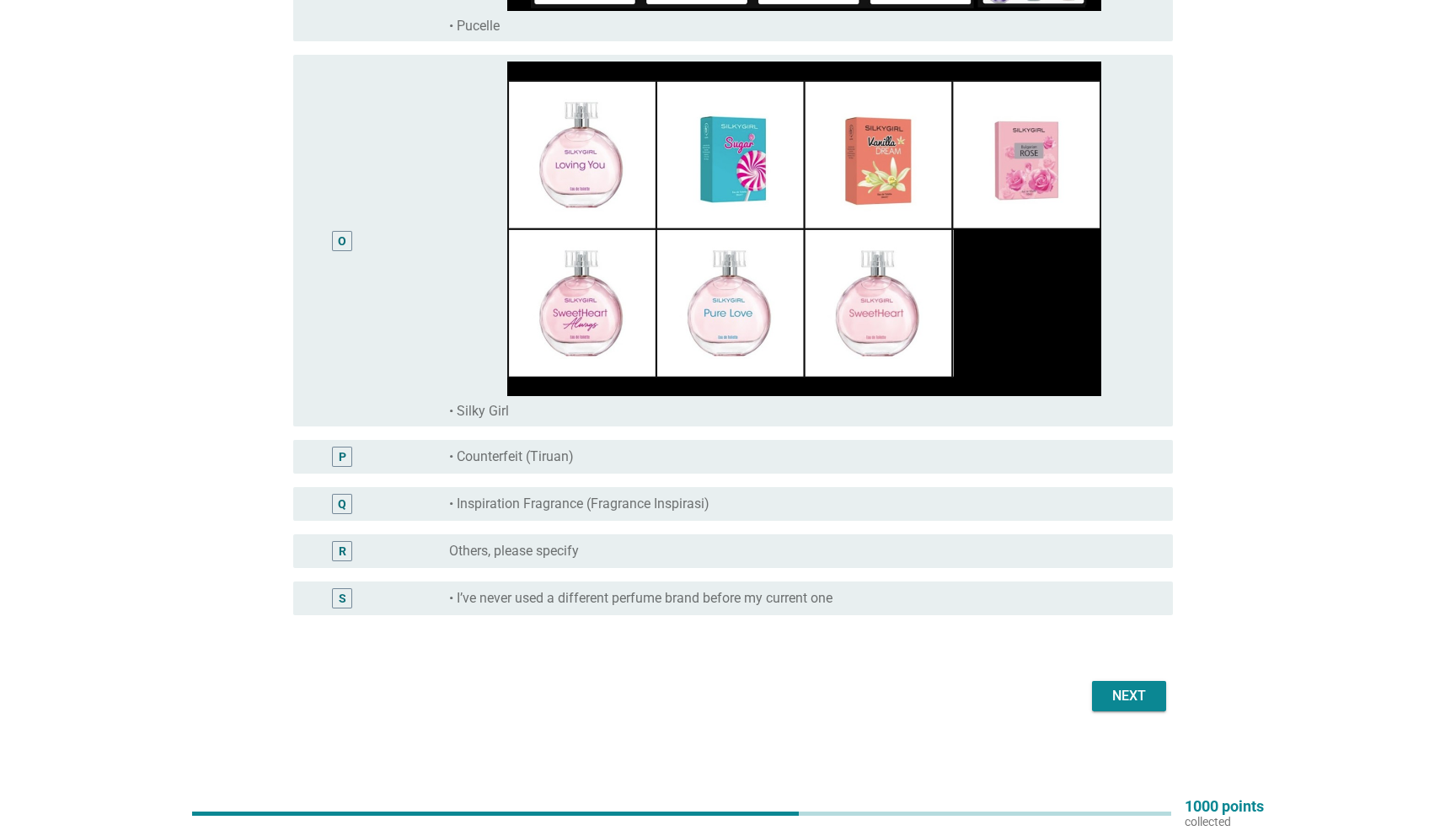
click at [1125, 699] on div "Next" at bounding box center [1129, 696] width 47 height 20
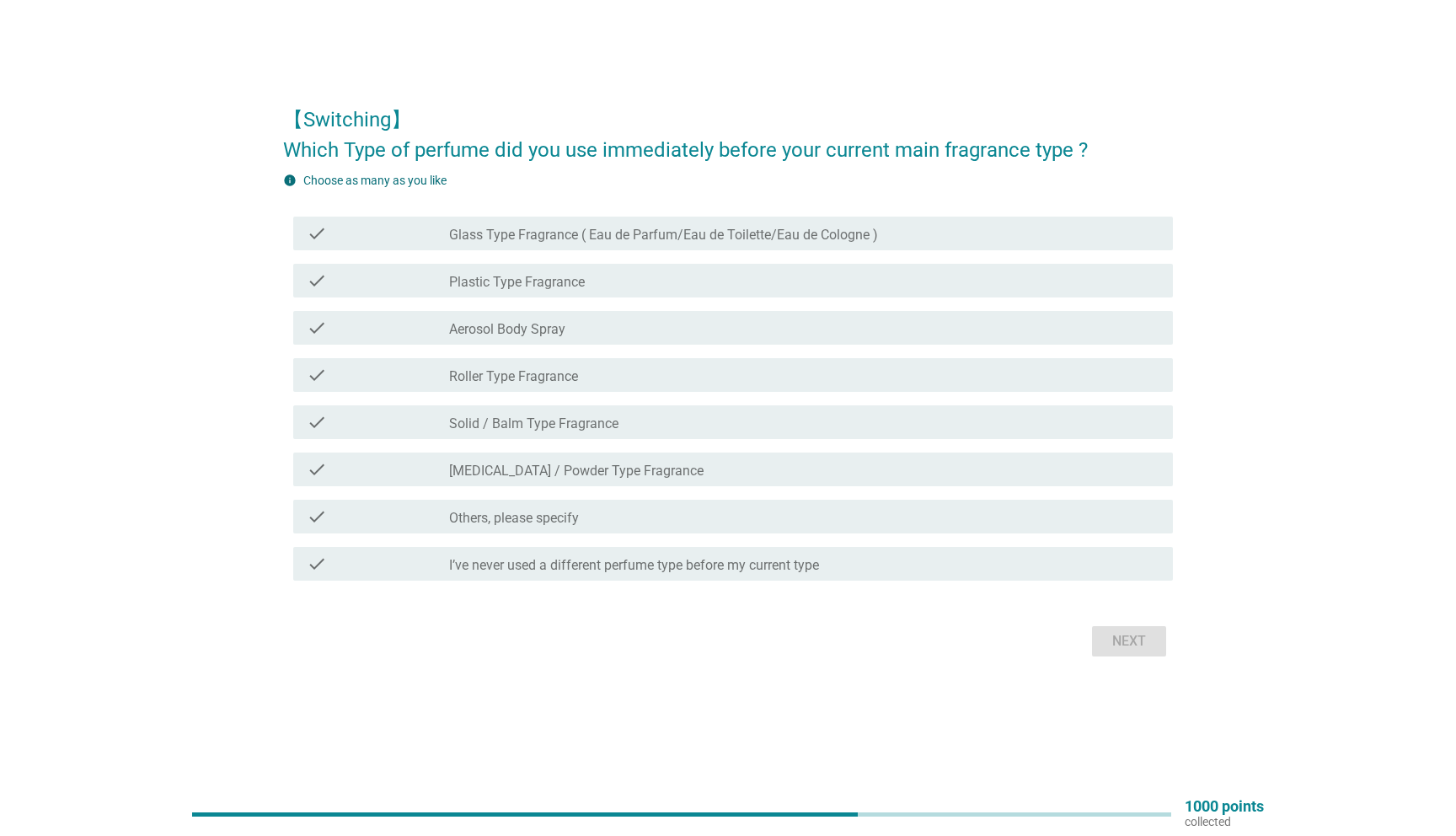
scroll to position [0, 0]
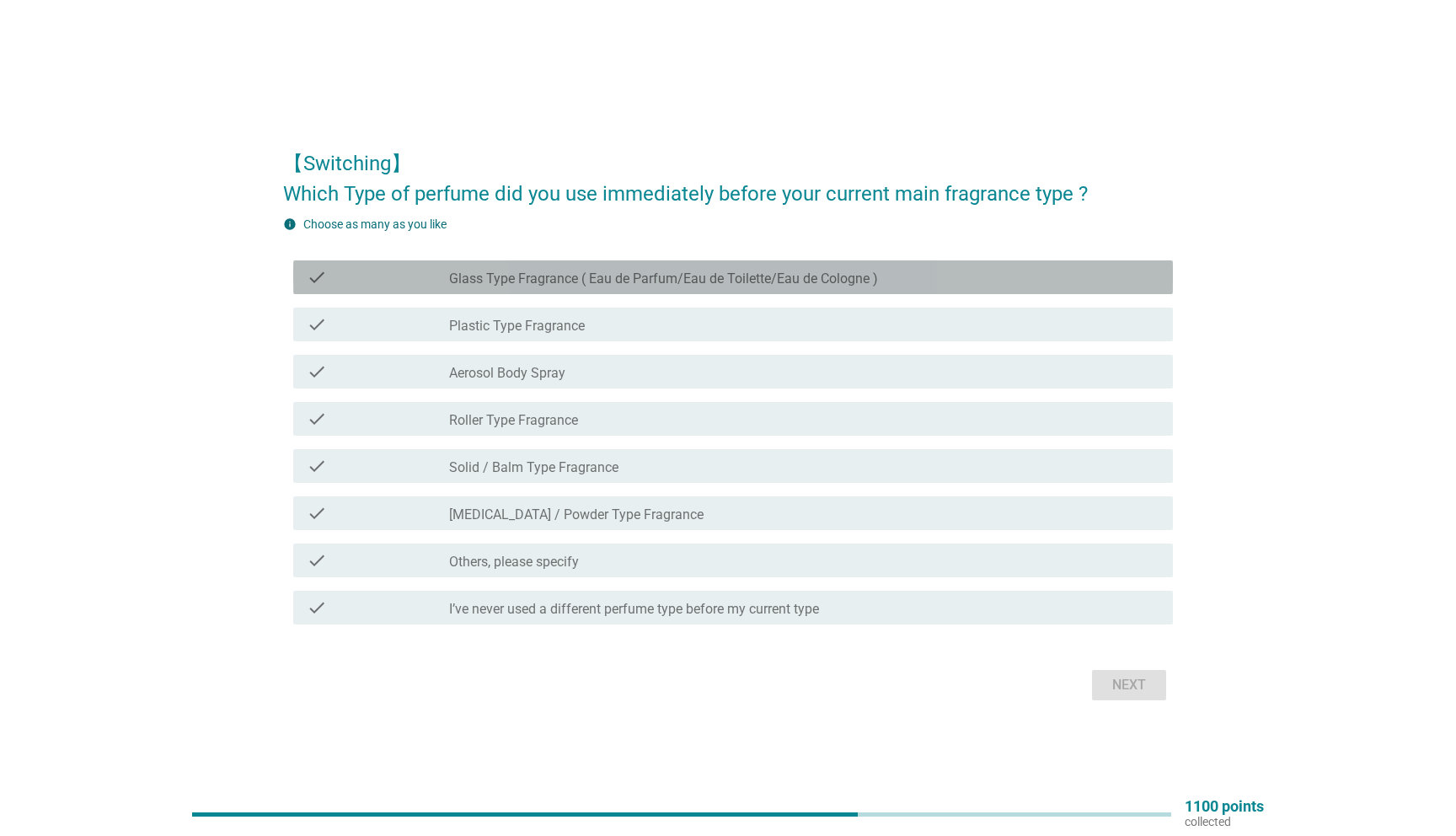
click at [855, 291] on div "check check_box_outline_blank Glass Type Fragrance ( Eau de Parfum/Eau de Toile…" at bounding box center [733, 276] width 880 height 34
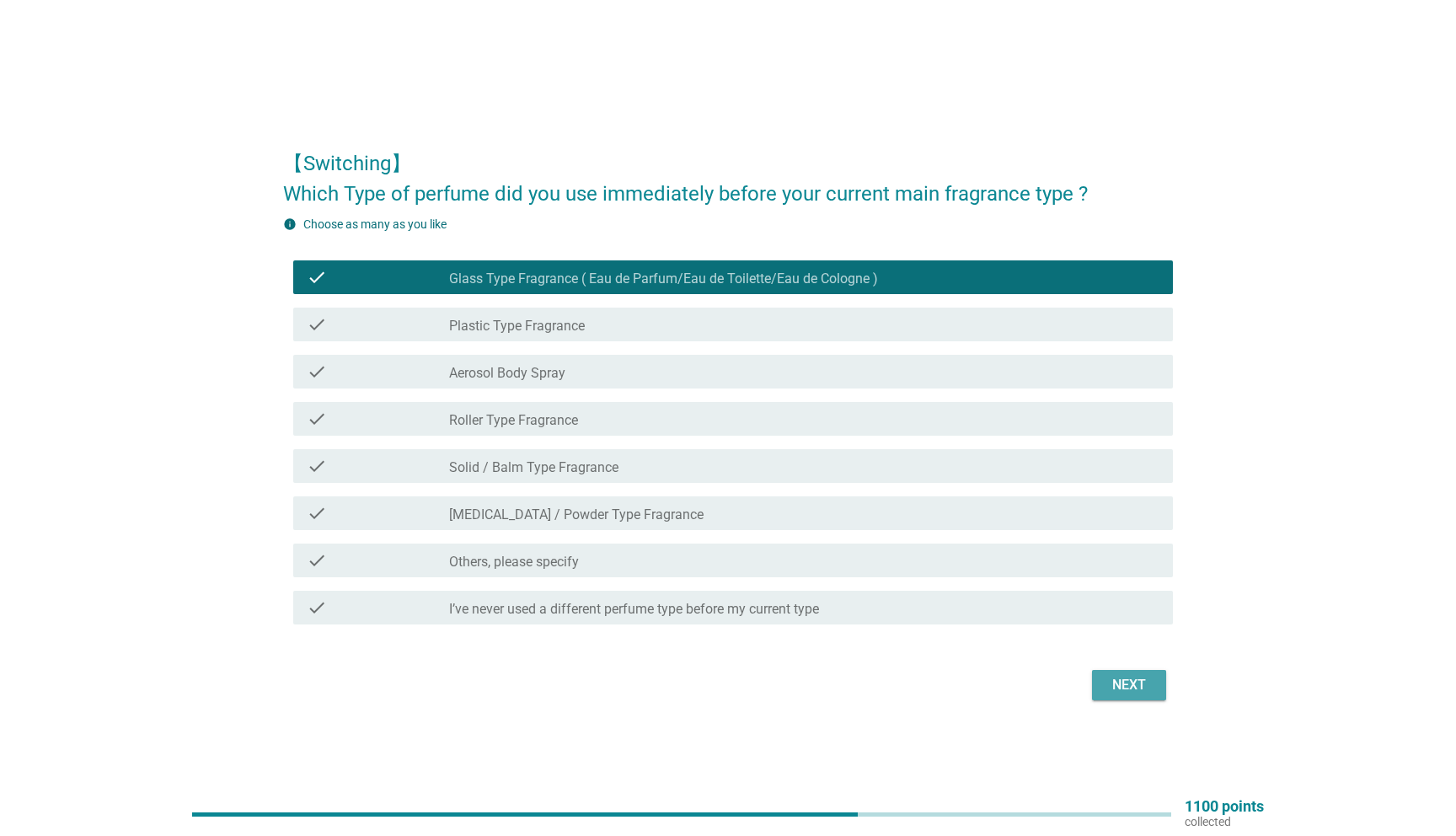
click at [1118, 672] on button "Next" at bounding box center [1129, 684] width 74 height 30
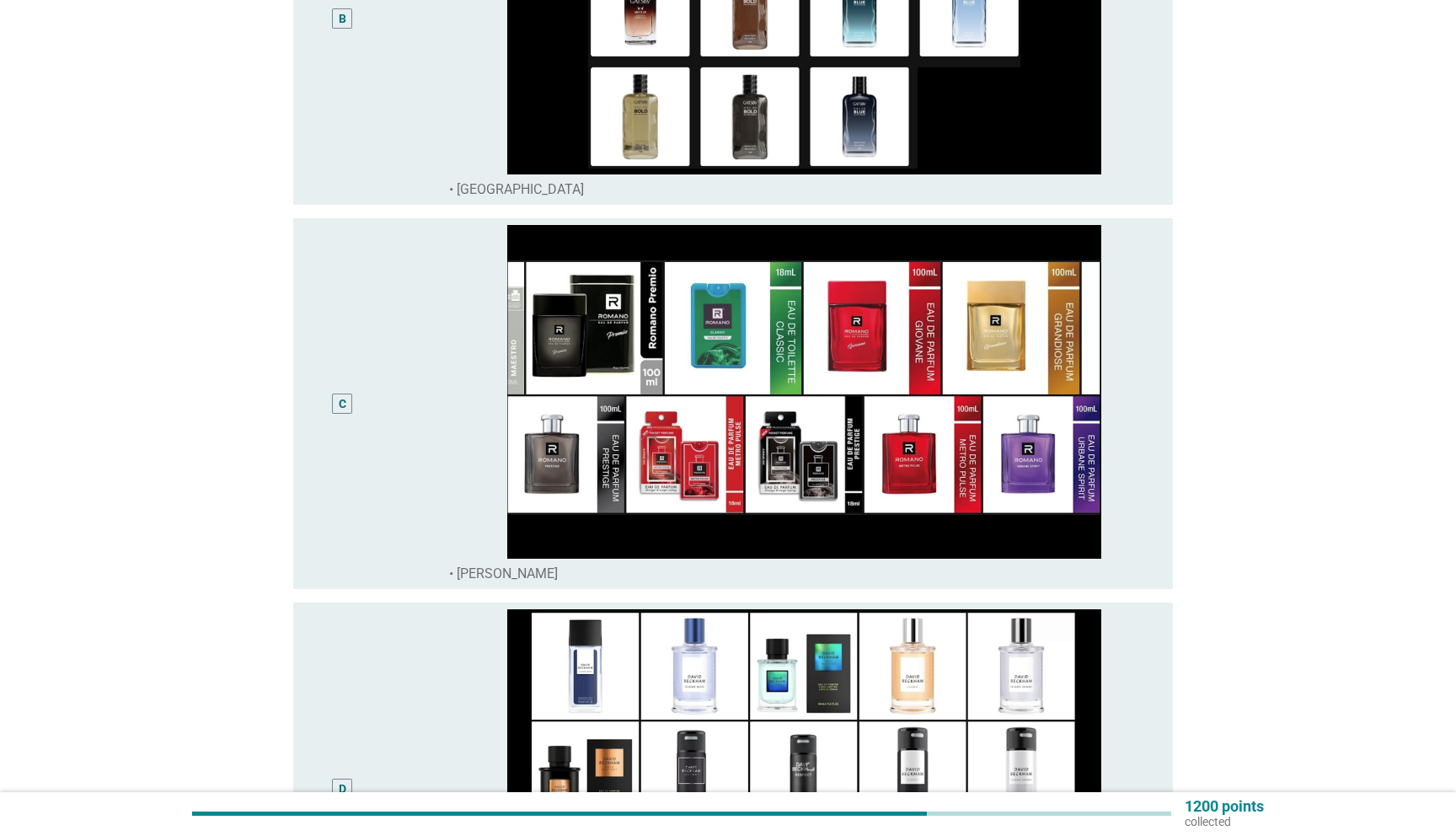
scroll to position [776, 0]
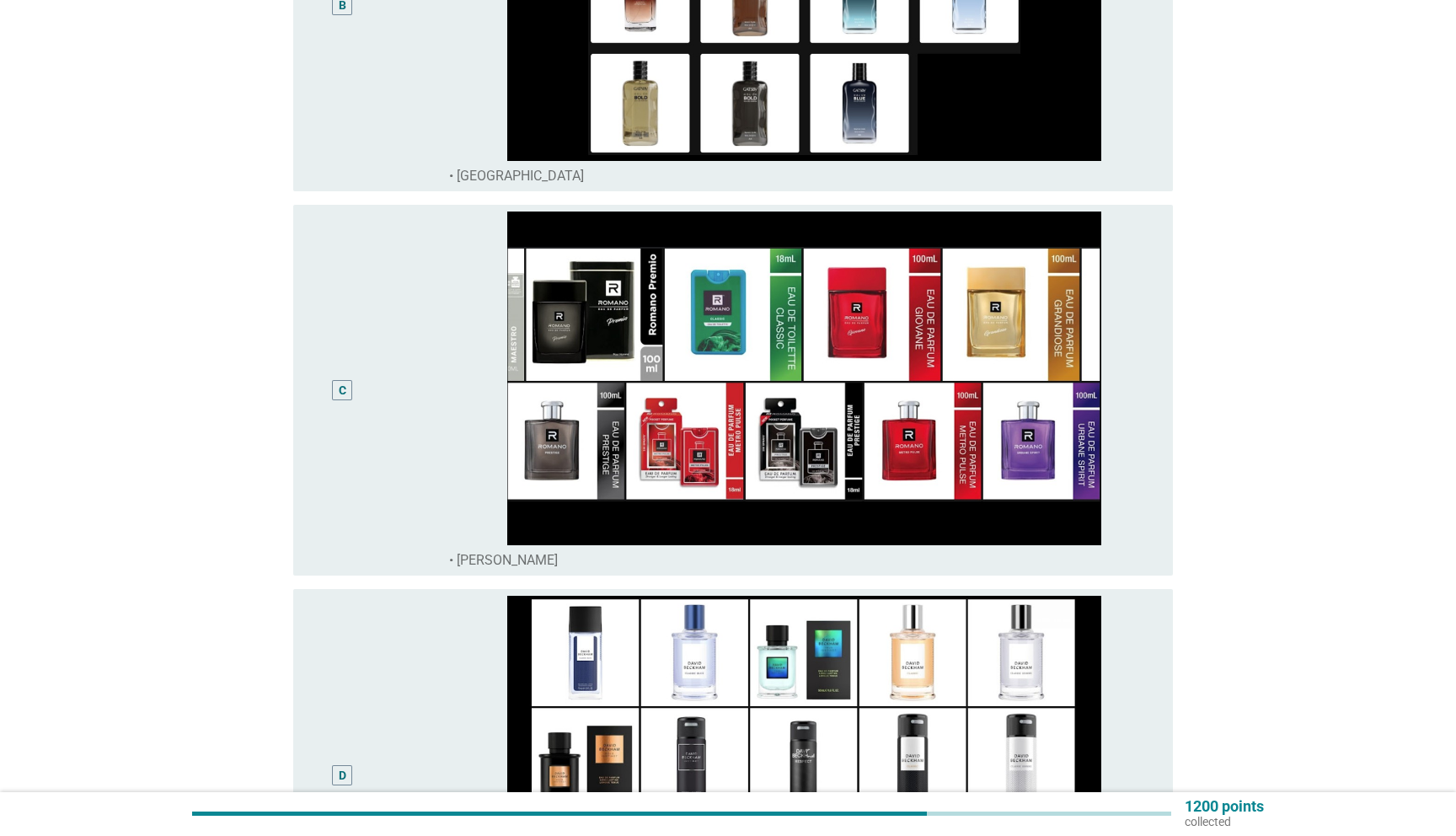
click at [384, 412] on div "C" at bounding box center [378, 390] width 142 height 358
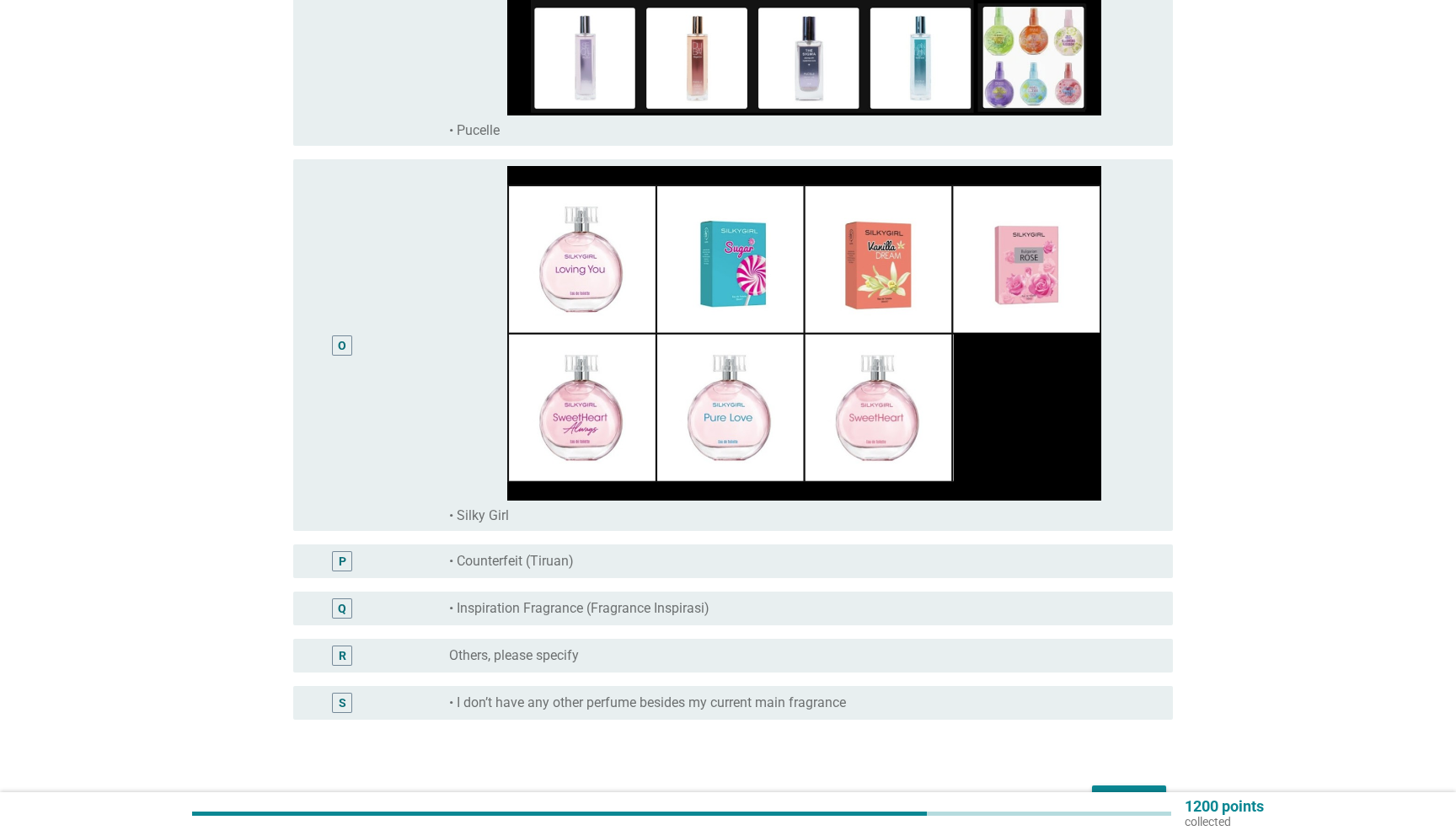
scroll to position [5543, 0]
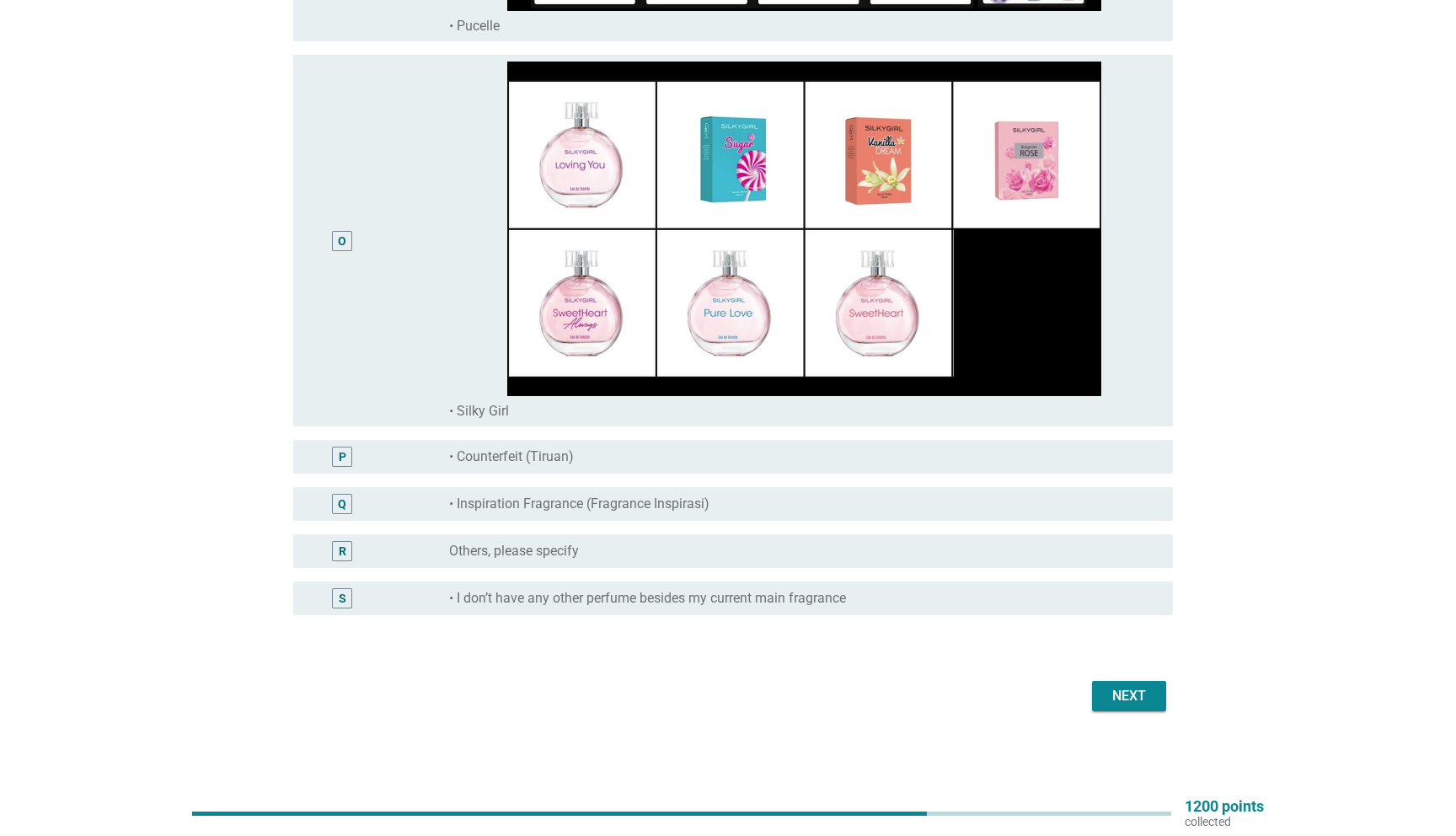
click at [1145, 702] on div "Next" at bounding box center [1129, 696] width 47 height 20
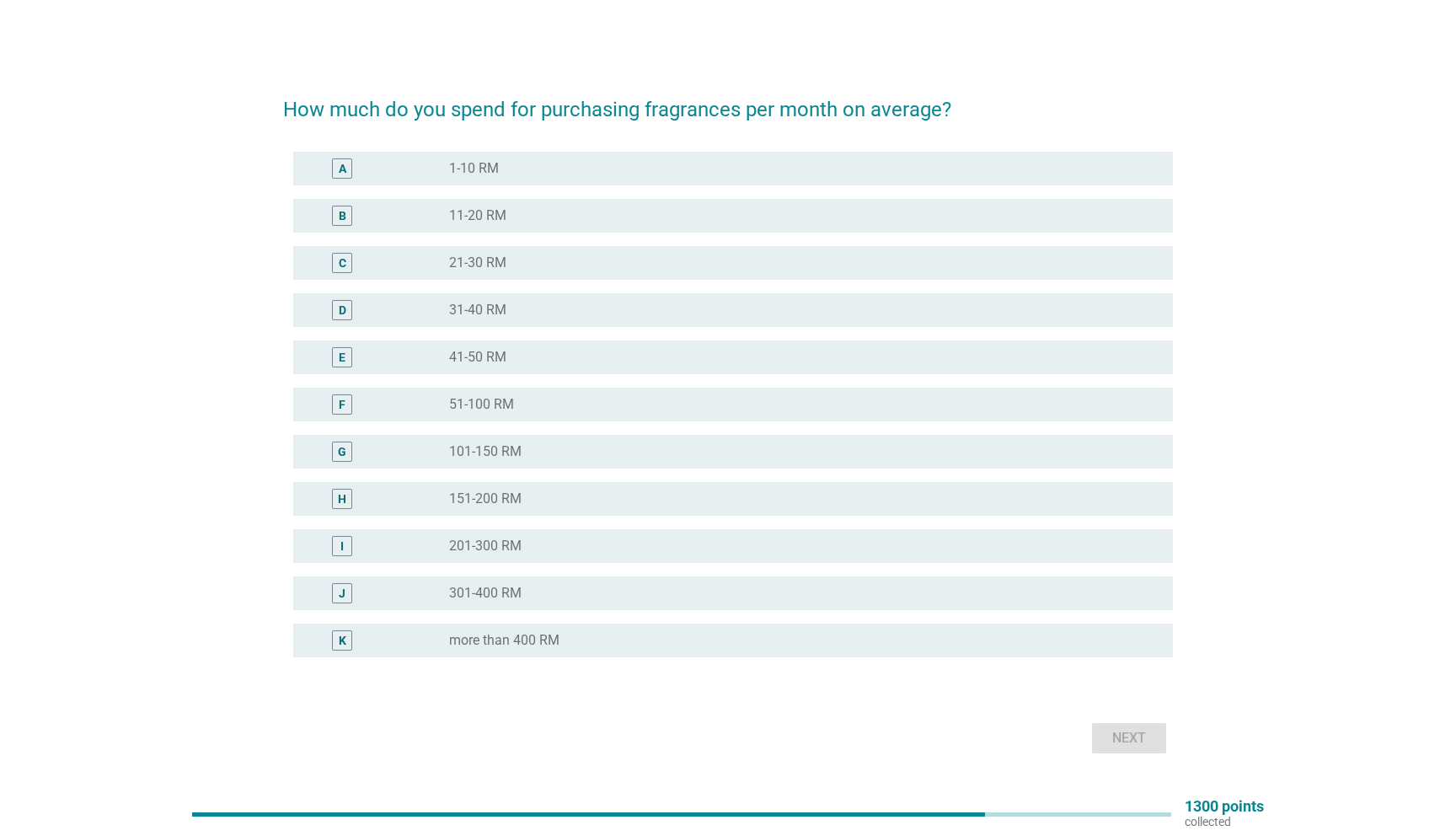
click at [561, 545] on div "radio_button_unchecked 201-300 RM" at bounding box center [797, 545] width 697 height 17
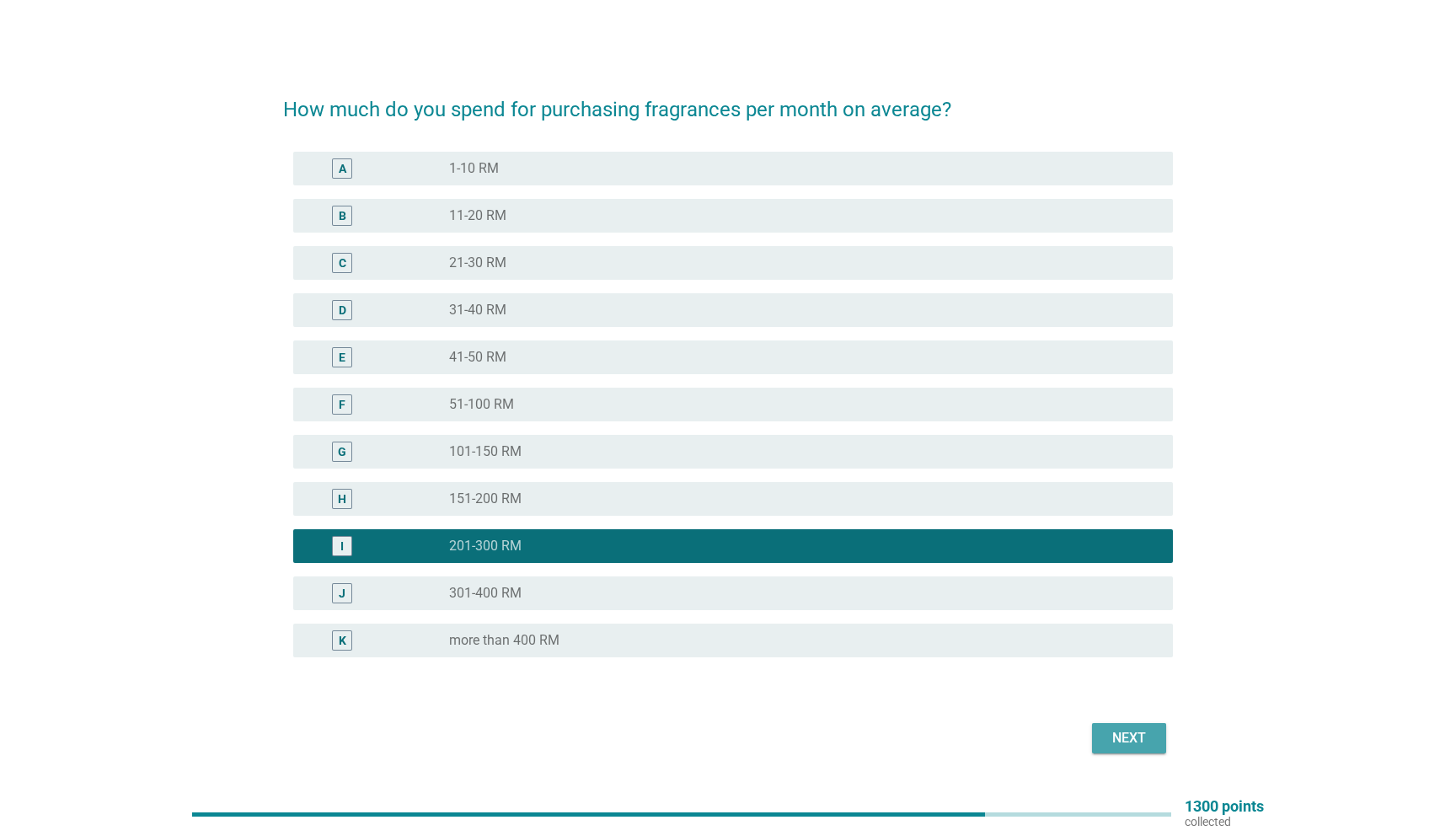
click at [1123, 745] on div "Next" at bounding box center [1129, 738] width 47 height 20
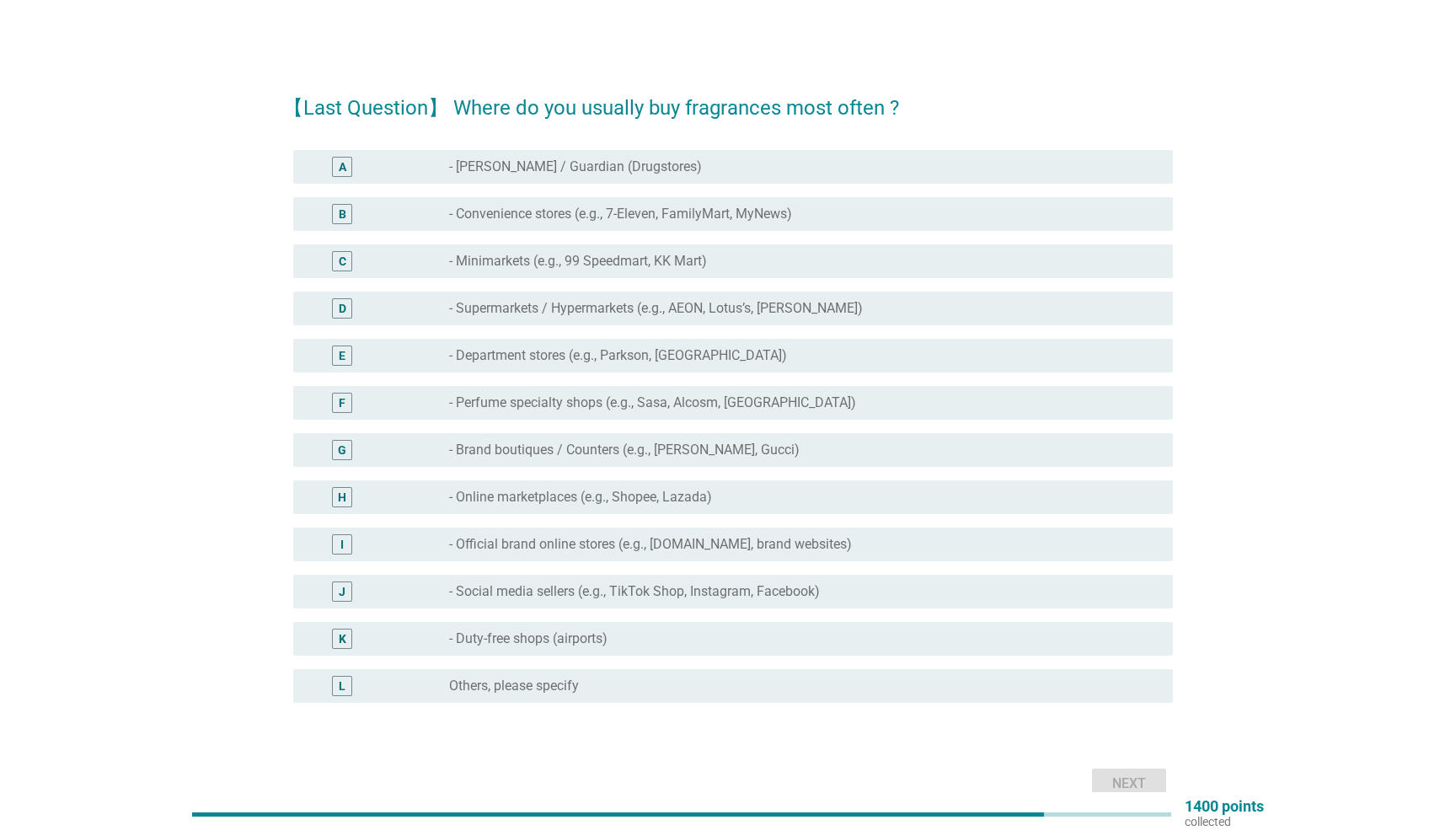
click at [711, 358] on div "radio_button_unchecked - Department stores (e.g., Parkson, [GEOGRAPHIC_DATA])" at bounding box center [797, 355] width 697 height 17
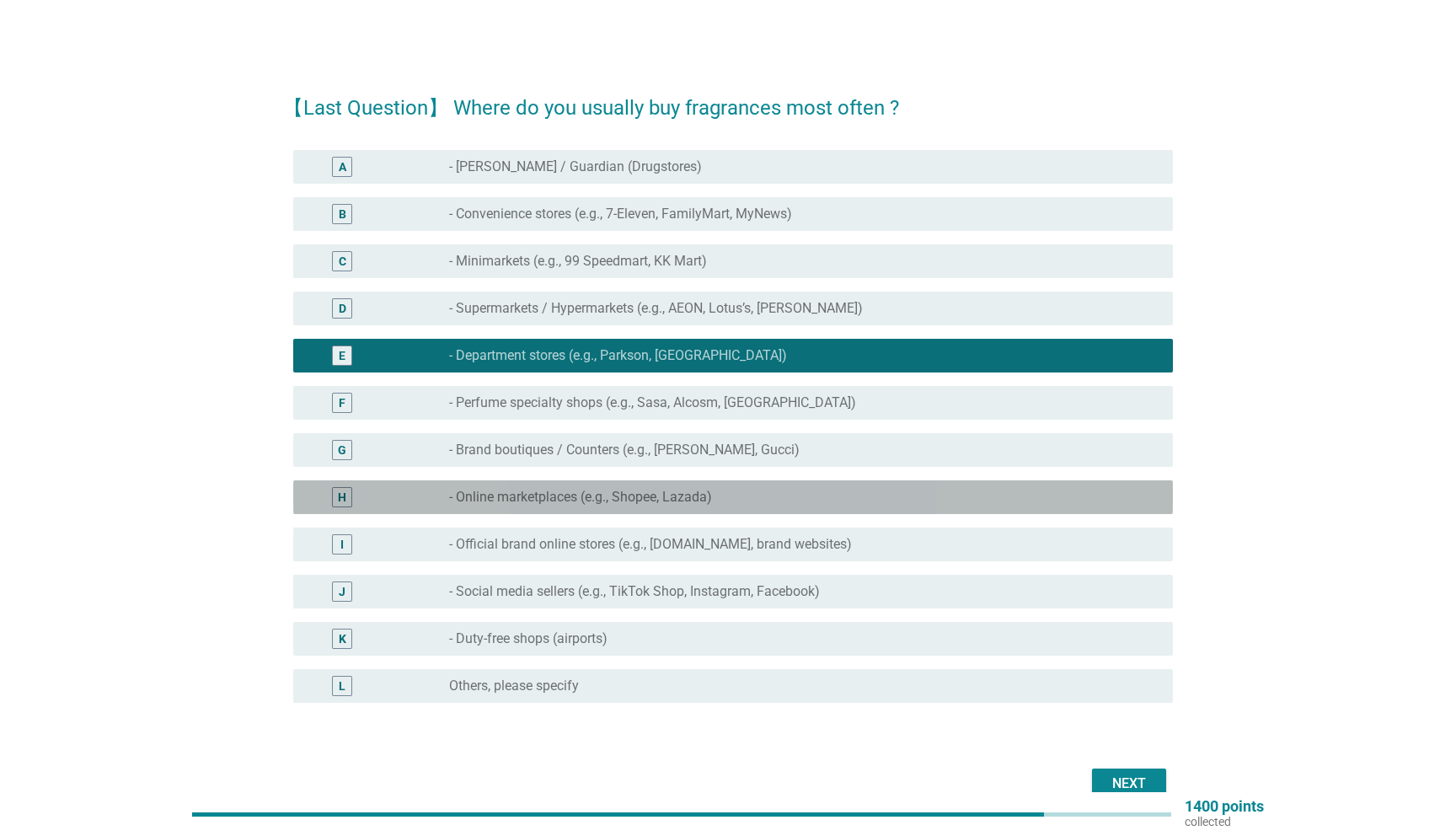
click at [612, 496] on label "- Online marketplaces (e.g., Shopee, Lazada)" at bounding box center [580, 496] width 263 height 17
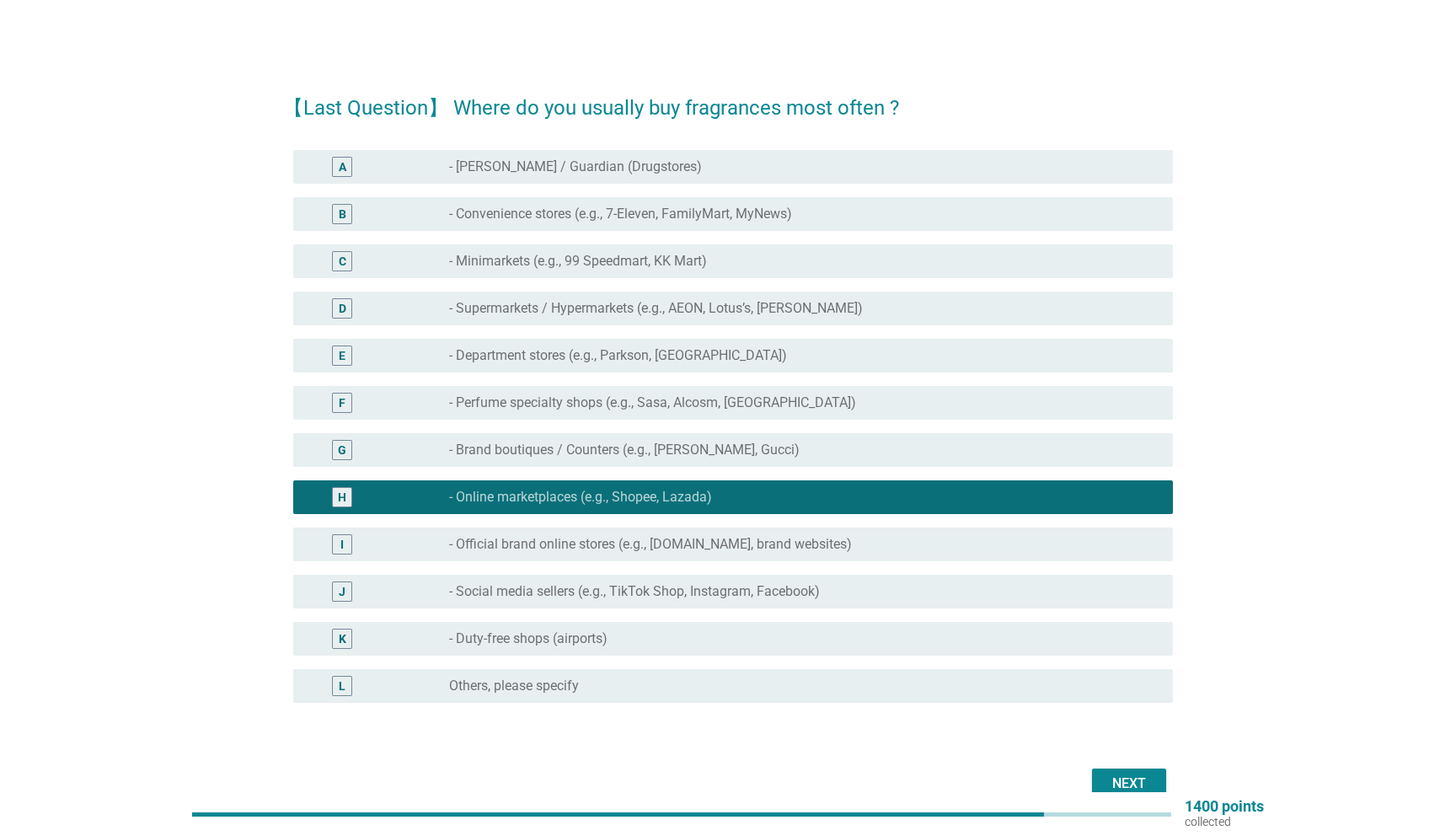
click at [1127, 776] on div "Next" at bounding box center [1129, 783] width 47 height 20
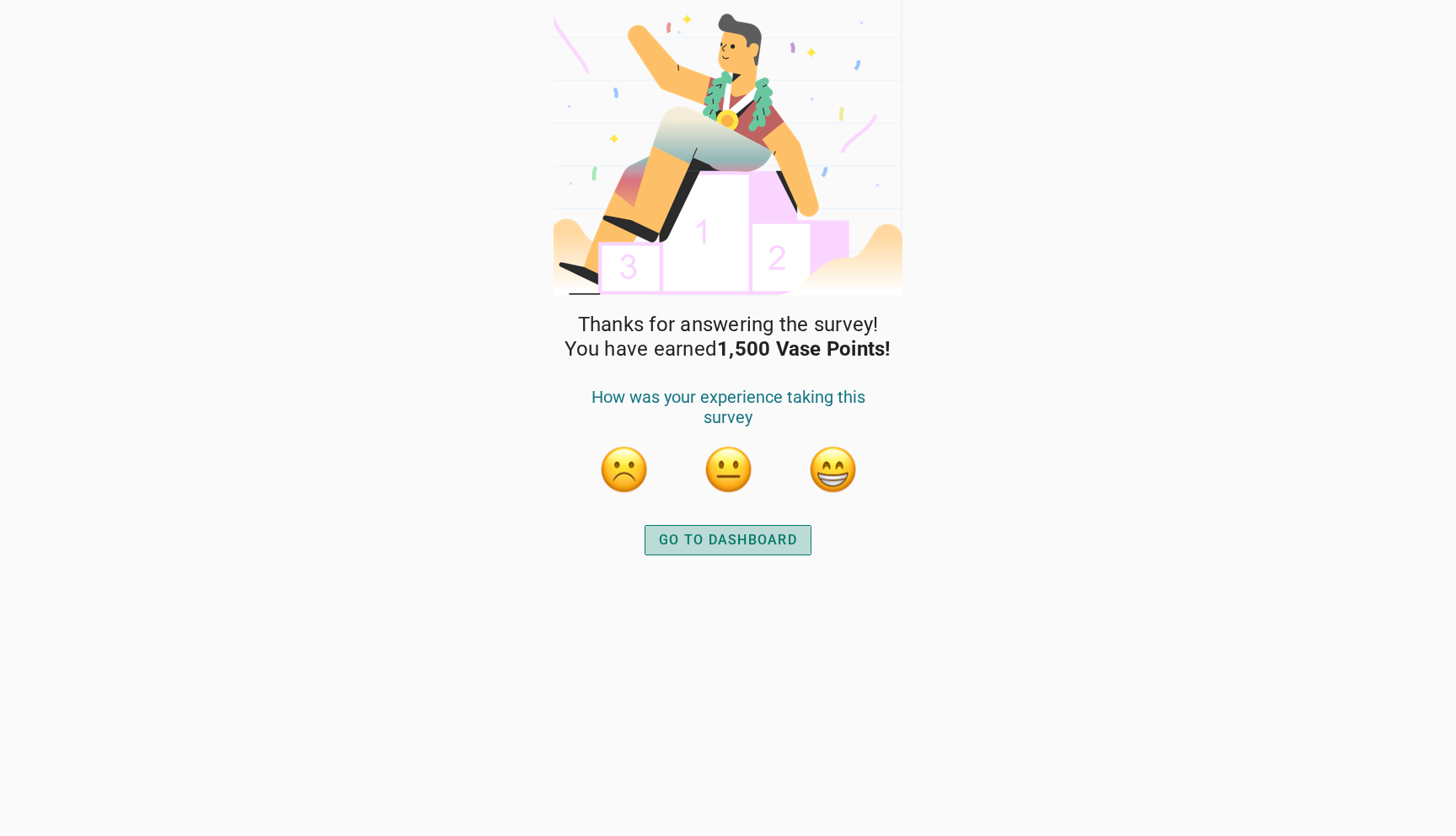
click at [731, 542] on div "GO TO DASHBOARD" at bounding box center [728, 539] width 138 height 20
